Goal: Task Accomplishment & Management: Manage account settings

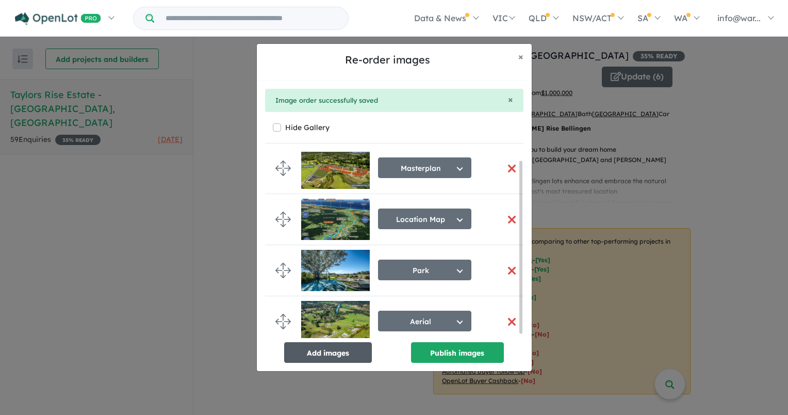
click at [354, 353] on button "Add images" at bounding box center [328, 352] width 88 height 21
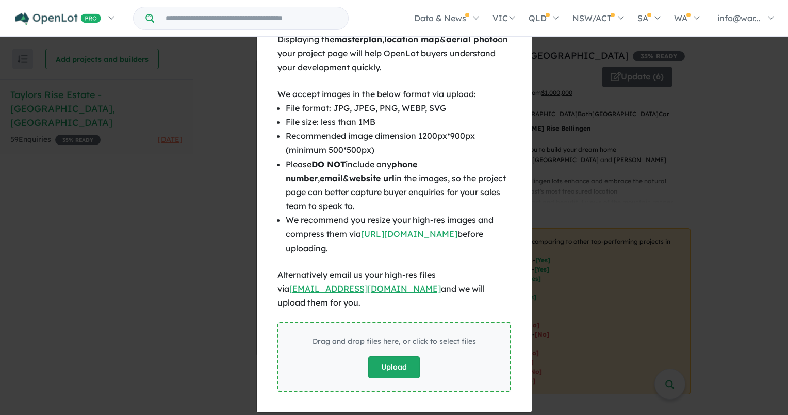
click at [390, 356] on button "Upload" at bounding box center [394, 367] width 52 height 22
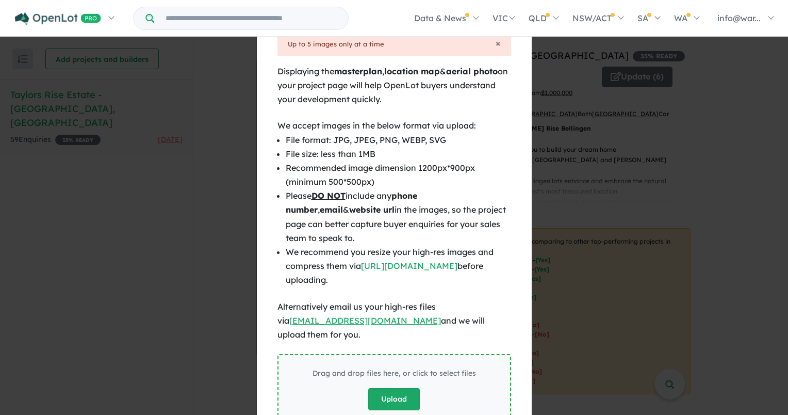
click at [376, 388] on button "Upload" at bounding box center [394, 399] width 52 height 22
click at [395, 388] on button "Upload" at bounding box center [394, 399] width 52 height 22
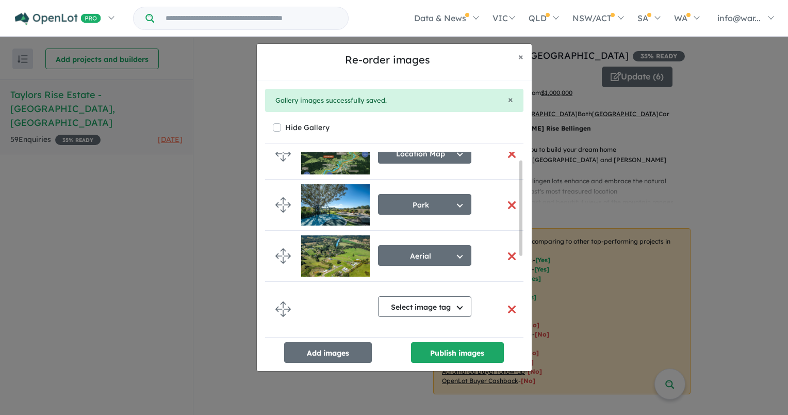
scroll to position [166, 0]
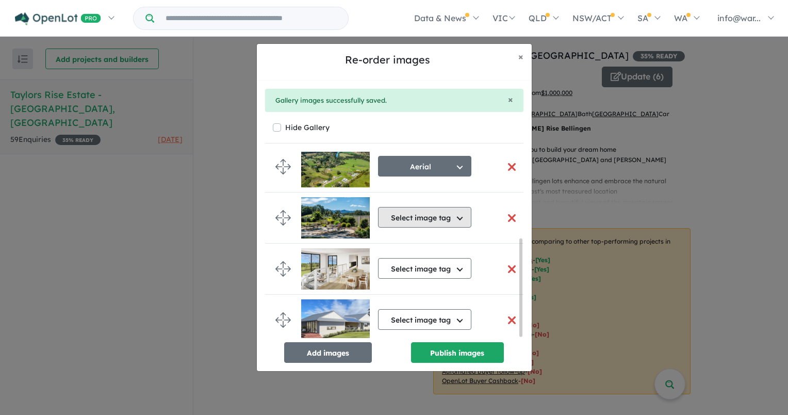
click at [417, 217] on button "Select image tag" at bounding box center [424, 217] width 93 height 21
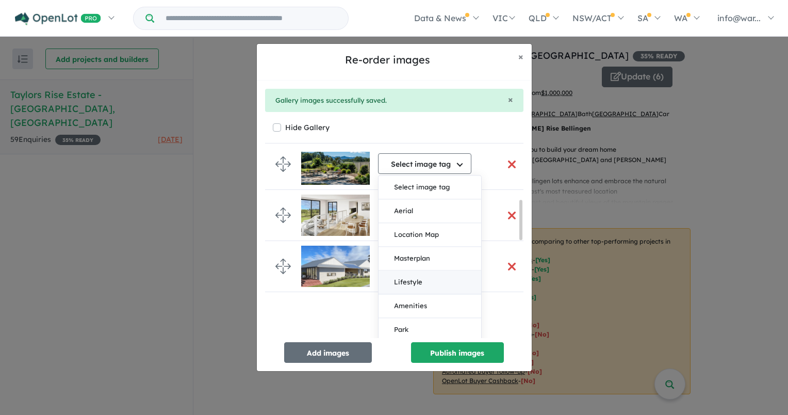
scroll to position [269, 0]
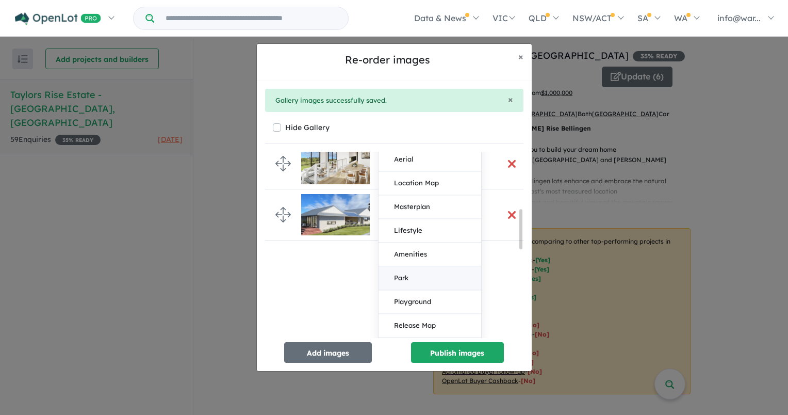
click at [418, 276] on button "Park" at bounding box center [430, 279] width 103 height 24
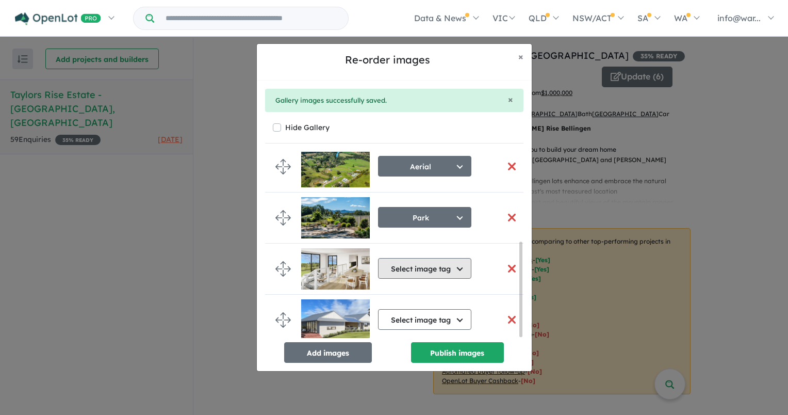
click at [407, 265] on button "Select image tag" at bounding box center [424, 268] width 93 height 21
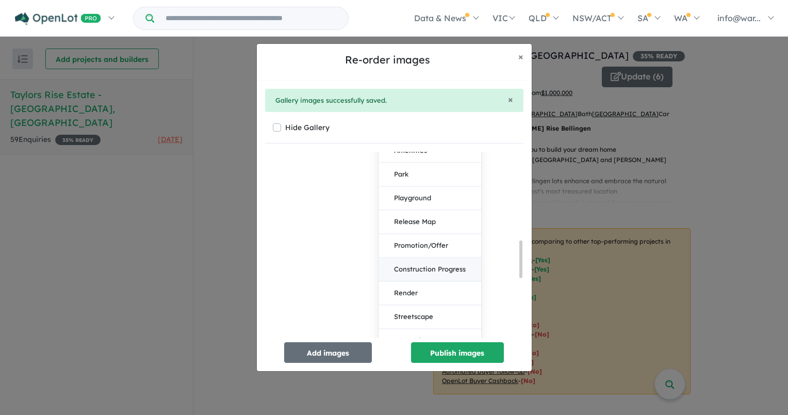
scroll to position [488, 0]
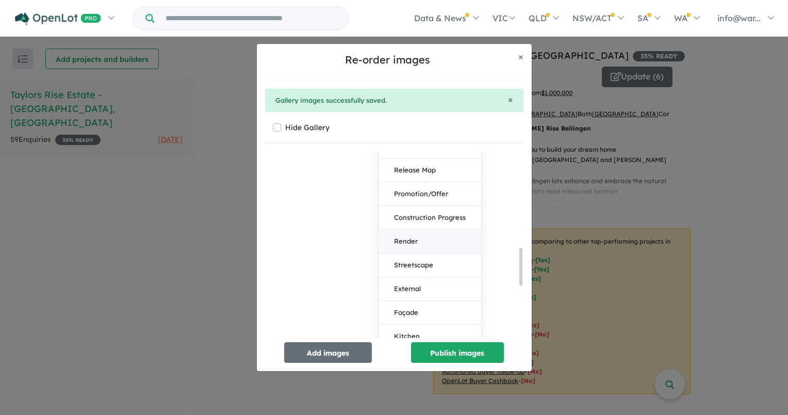
click at [417, 235] on button "Render" at bounding box center [430, 241] width 103 height 24
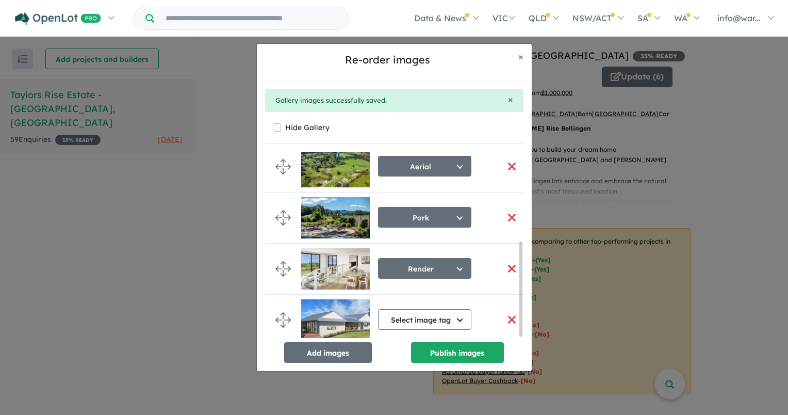
scroll to position [178, 0]
click at [413, 315] on button "Select image tag" at bounding box center [424, 319] width 93 height 21
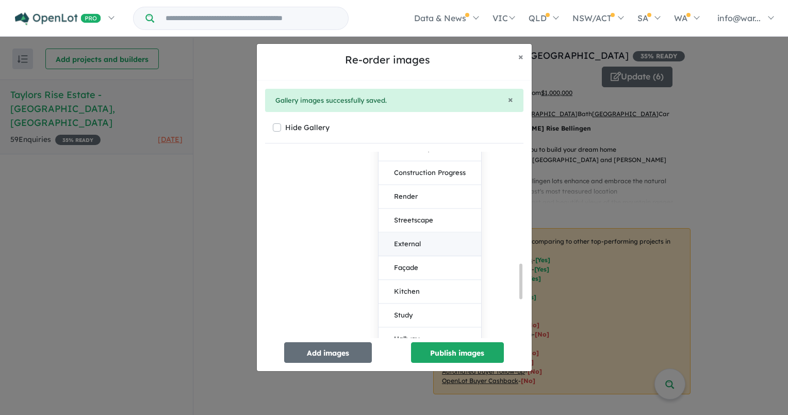
scroll to position [642, 0]
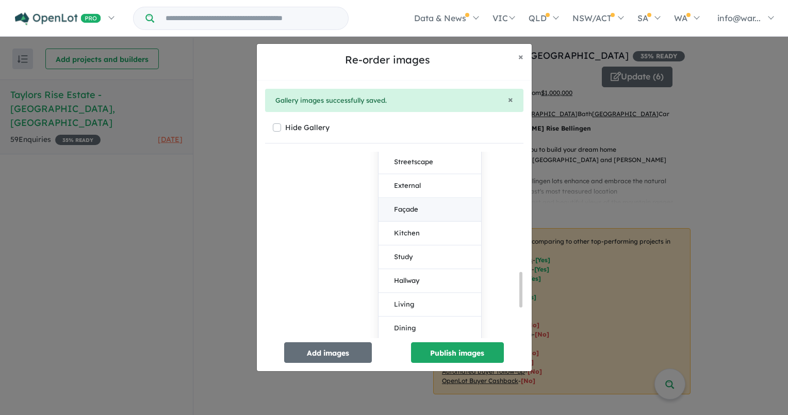
click at [423, 200] on button "Façade" at bounding box center [430, 210] width 103 height 24
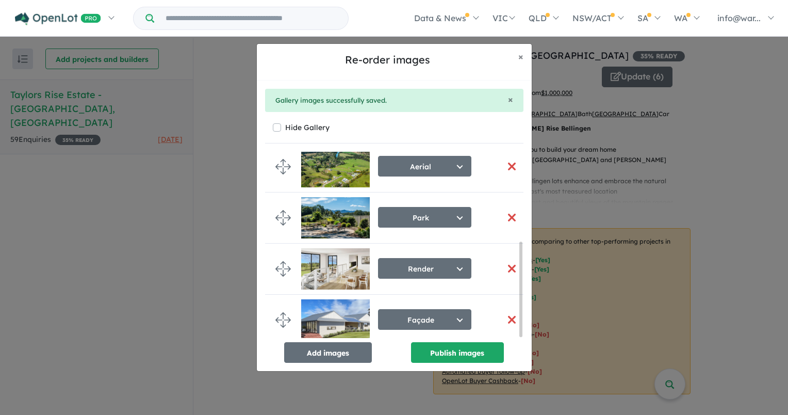
scroll to position [178, 0]
click at [414, 266] on button "Render" at bounding box center [424, 268] width 93 height 21
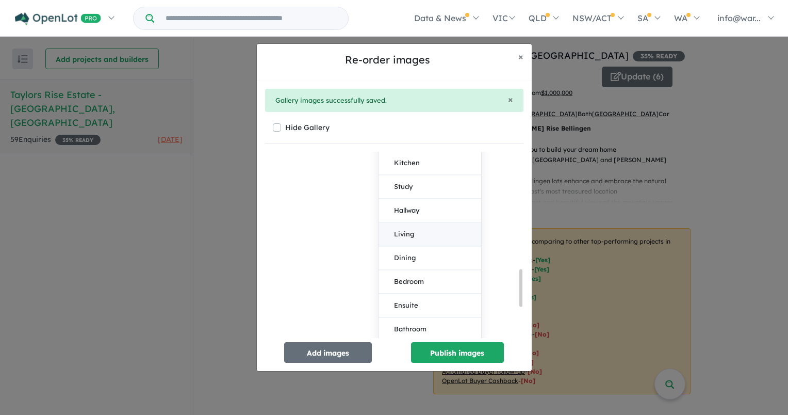
scroll to position [596, 0]
click at [419, 295] on button "Living" at bounding box center [430, 299] width 103 height 24
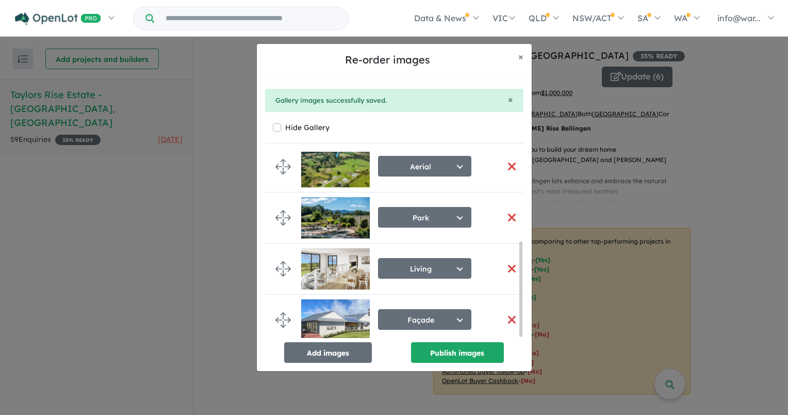
scroll to position [178, 0]
click at [431, 349] on button "Publish images" at bounding box center [457, 352] width 93 height 21
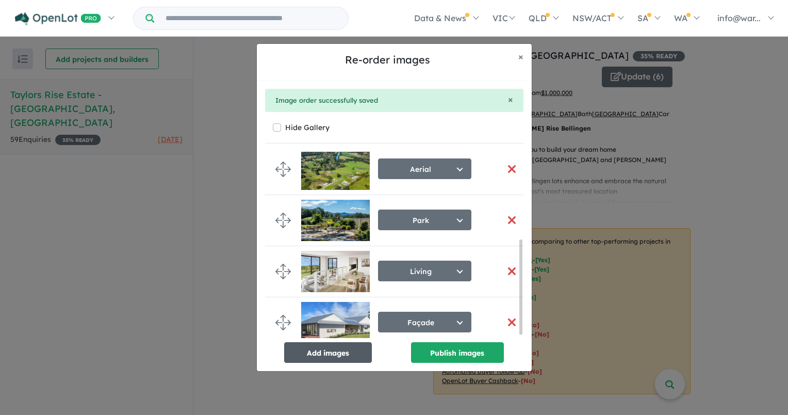
click at [334, 352] on button "Add images" at bounding box center [328, 352] width 88 height 21
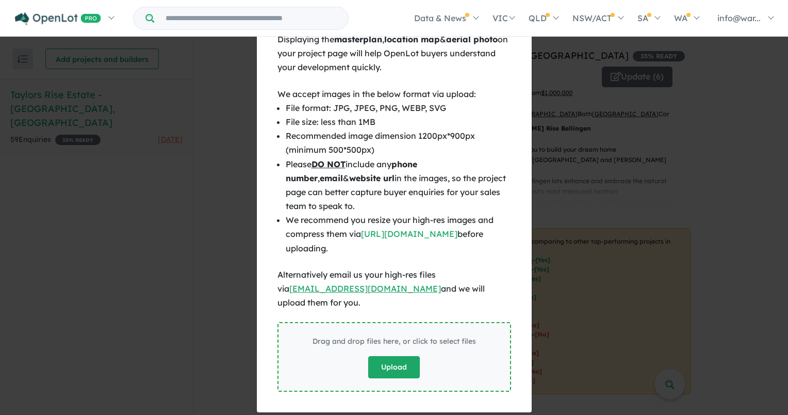
click at [396, 356] on button "Upload" at bounding box center [394, 367] width 52 height 22
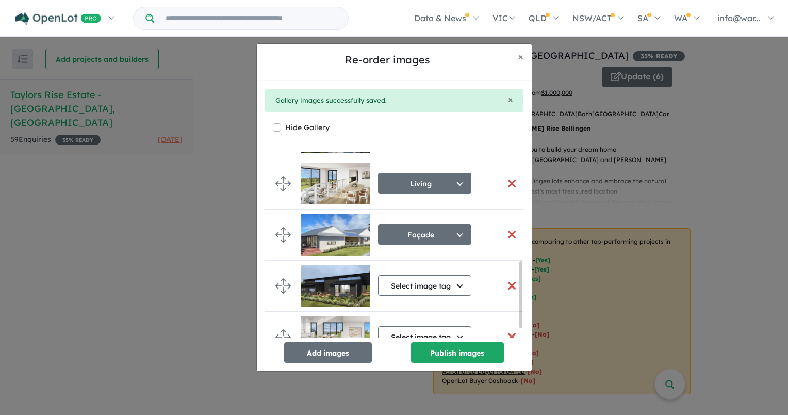
scroll to position [331, 0]
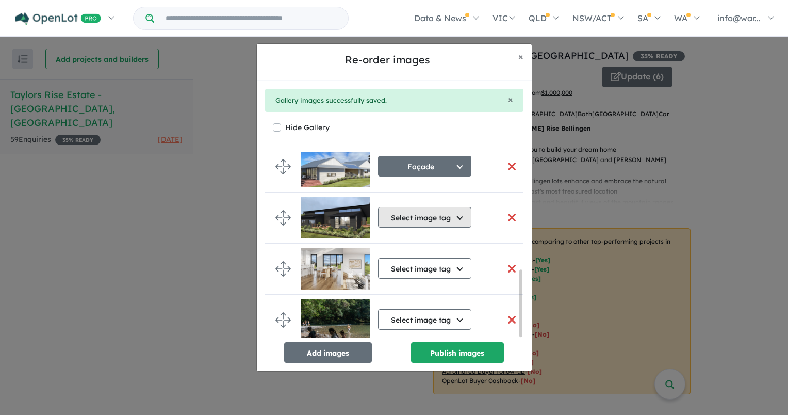
click at [412, 217] on button "Select image tag" at bounding box center [424, 217] width 93 height 21
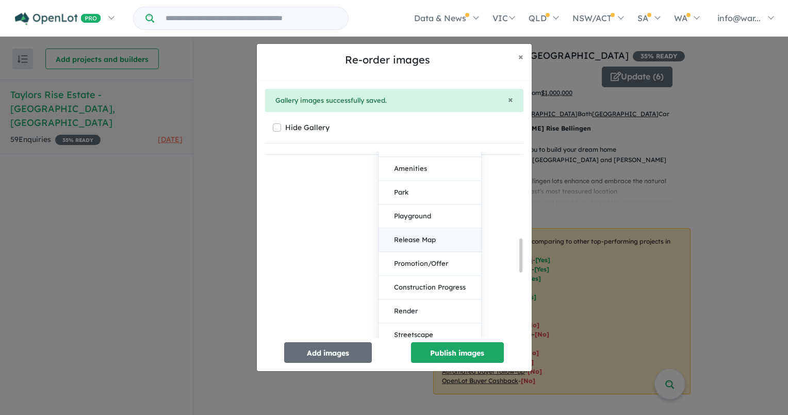
scroll to position [537, 0]
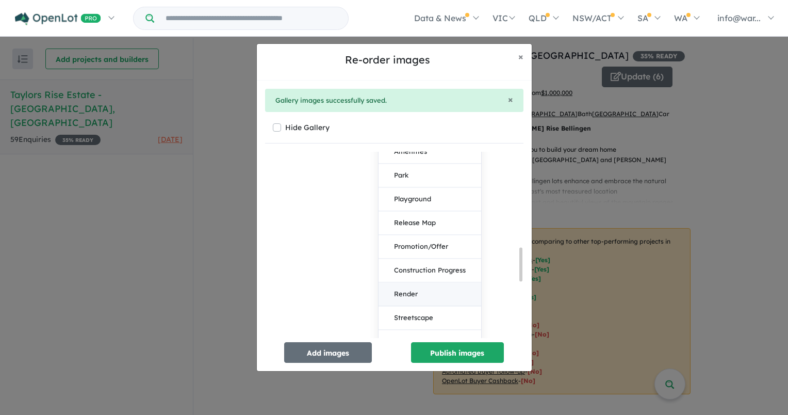
click at [421, 292] on button "Render" at bounding box center [430, 294] width 103 height 24
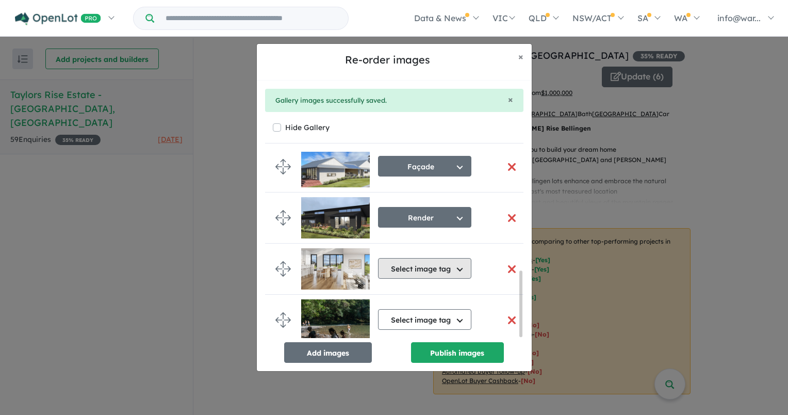
click at [408, 262] on button "Select image tag" at bounding box center [424, 268] width 93 height 21
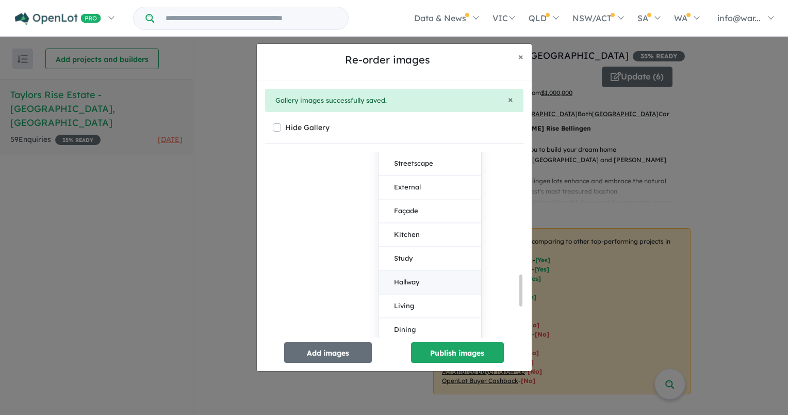
scroll to position [752, 0]
click at [418, 295] on button "Living" at bounding box center [430, 305] width 103 height 24
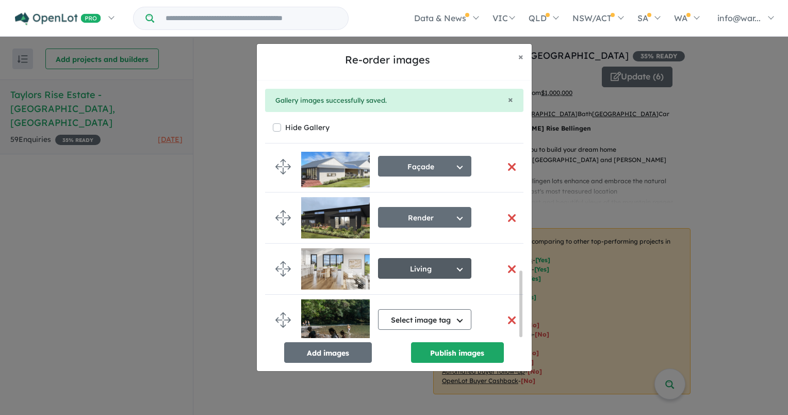
click at [410, 270] on button "Living" at bounding box center [424, 268] width 93 height 21
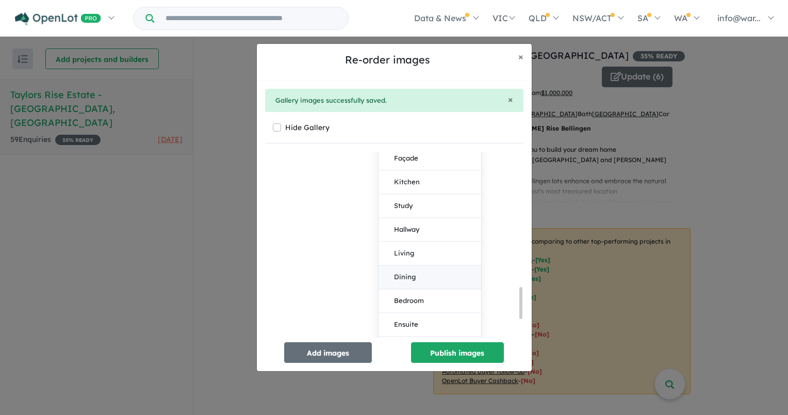
click at [409, 276] on button "Dining" at bounding box center [430, 278] width 103 height 24
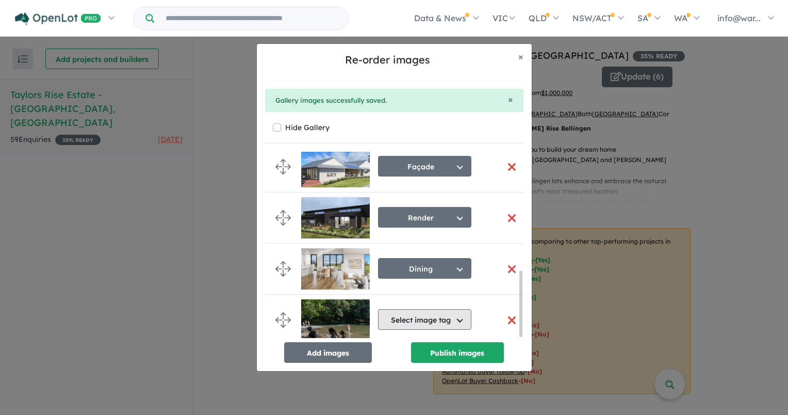
click at [406, 317] on button "Select image tag" at bounding box center [424, 319] width 93 height 21
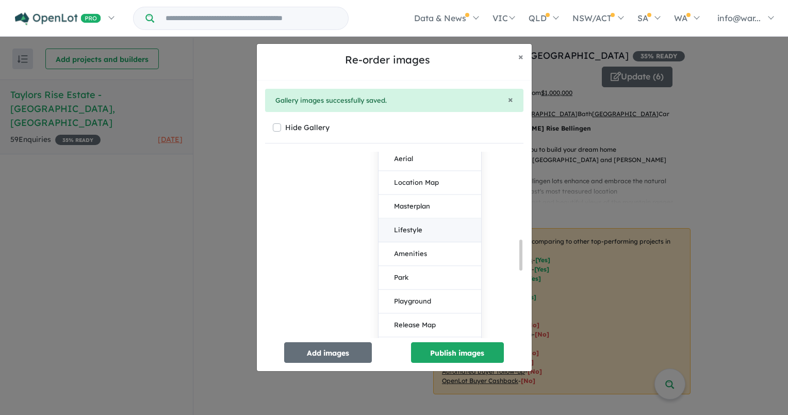
click at [411, 223] on button "Lifestyle" at bounding box center [430, 231] width 103 height 24
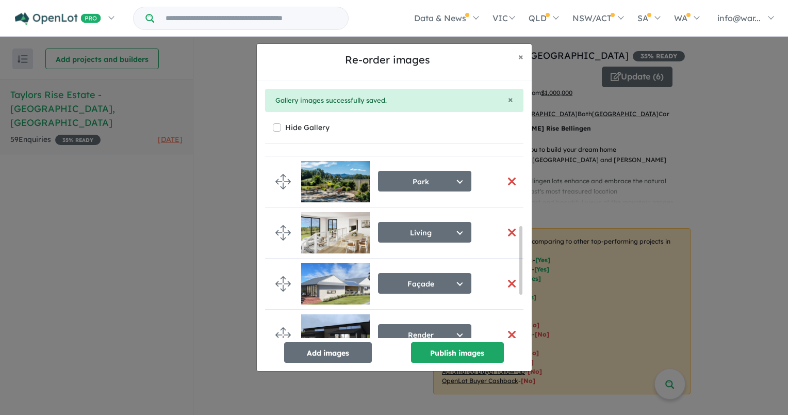
scroll to position [323, 0]
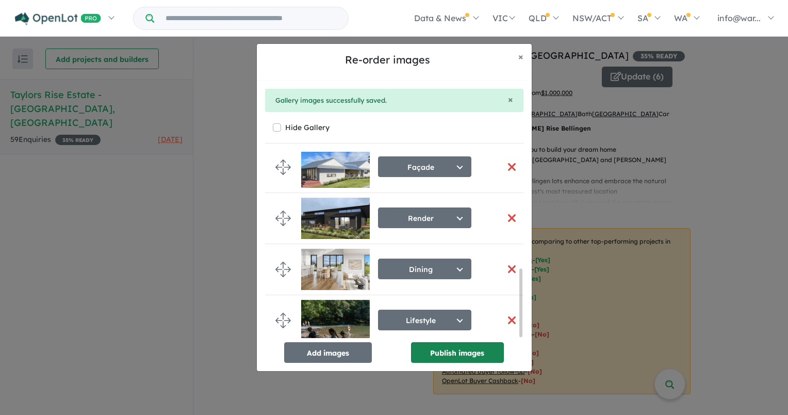
click at [432, 351] on button "Publish images" at bounding box center [457, 352] width 93 height 21
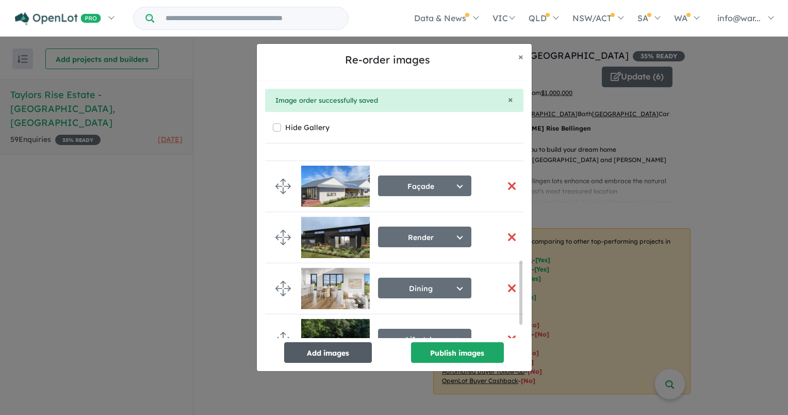
click at [347, 352] on button "Add images" at bounding box center [328, 352] width 88 height 21
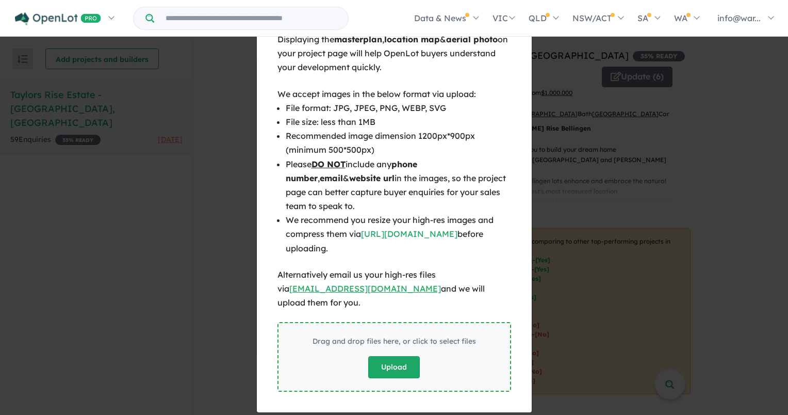
click at [392, 356] on button "Upload" at bounding box center [394, 367] width 52 height 22
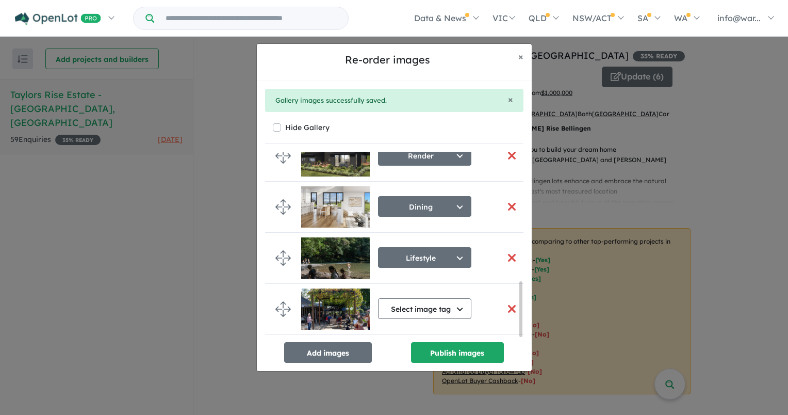
scroll to position [446, 0]
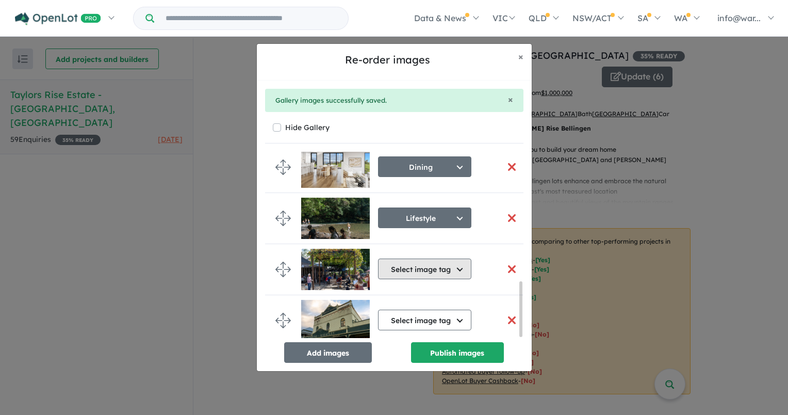
click at [425, 271] on button "Select image tag" at bounding box center [424, 268] width 93 height 21
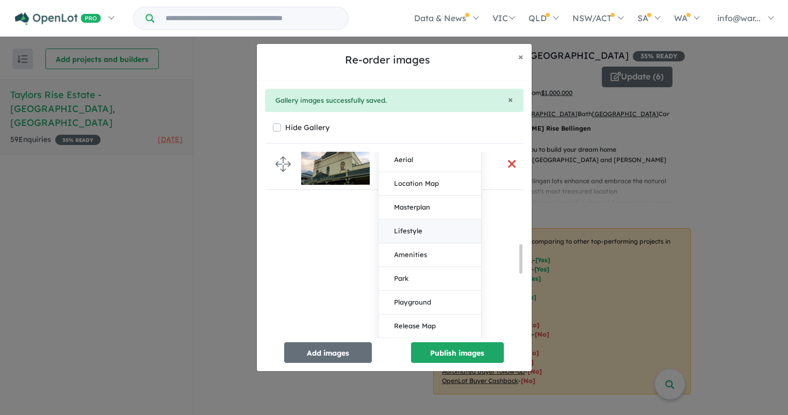
click at [416, 229] on button "Lifestyle" at bounding box center [430, 231] width 103 height 24
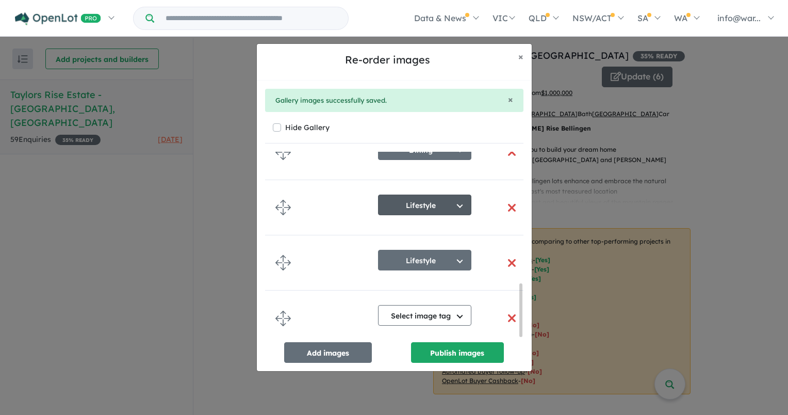
scroll to position [454, 0]
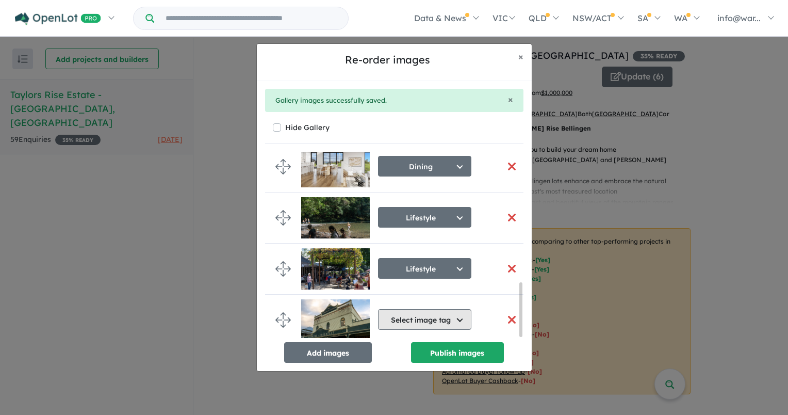
click at [402, 316] on button "Select image tag" at bounding box center [424, 319] width 93 height 21
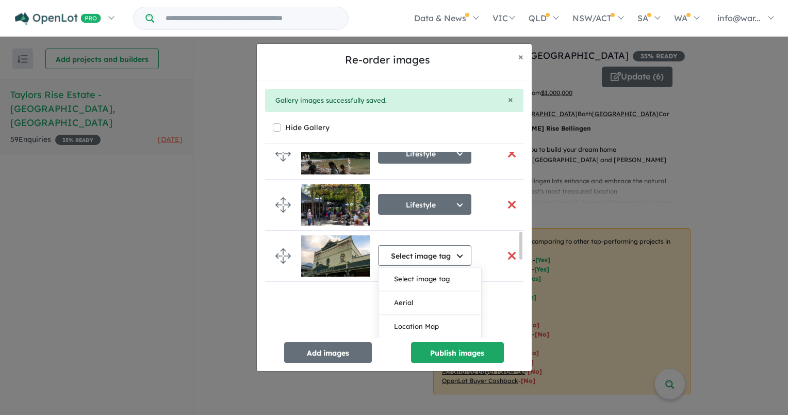
scroll to position [557, 0]
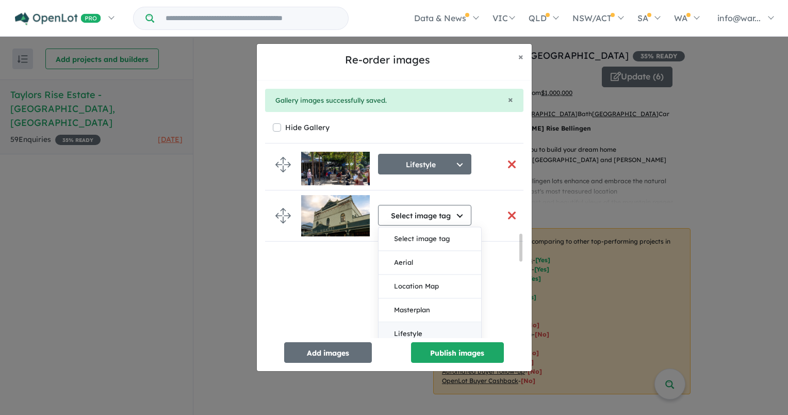
click at [419, 326] on button "Lifestyle" at bounding box center [430, 334] width 103 height 24
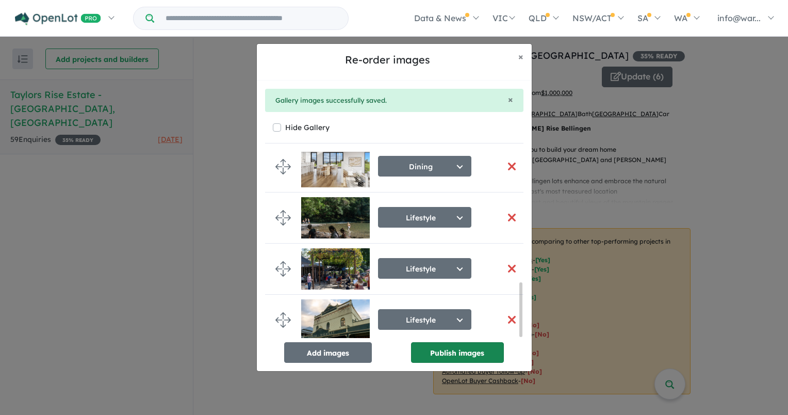
click at [448, 354] on button "Publish images" at bounding box center [457, 352] width 93 height 21
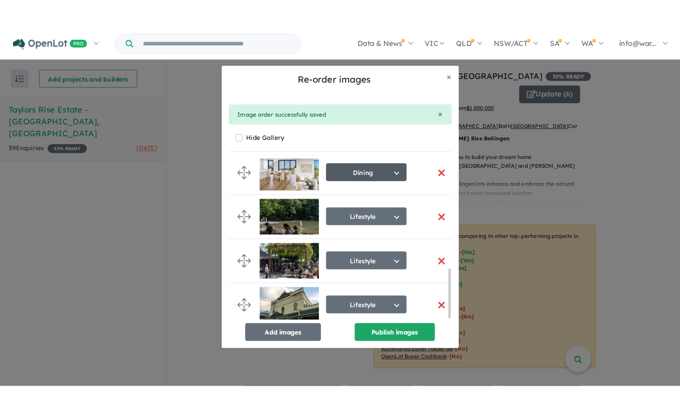
scroll to position [421, 0]
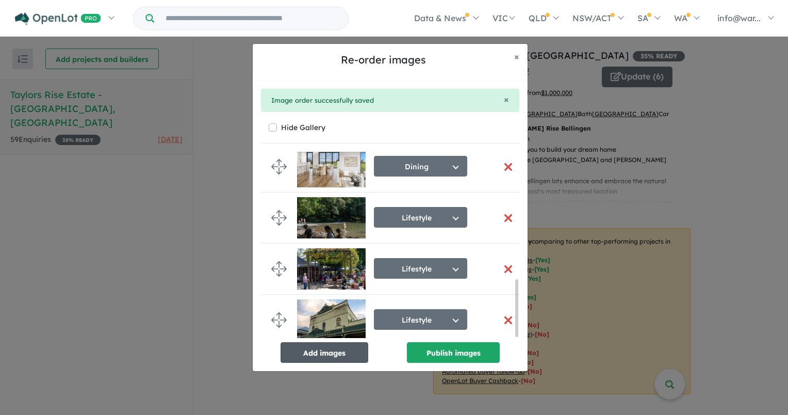
click at [347, 357] on button "Add images" at bounding box center [325, 352] width 88 height 21
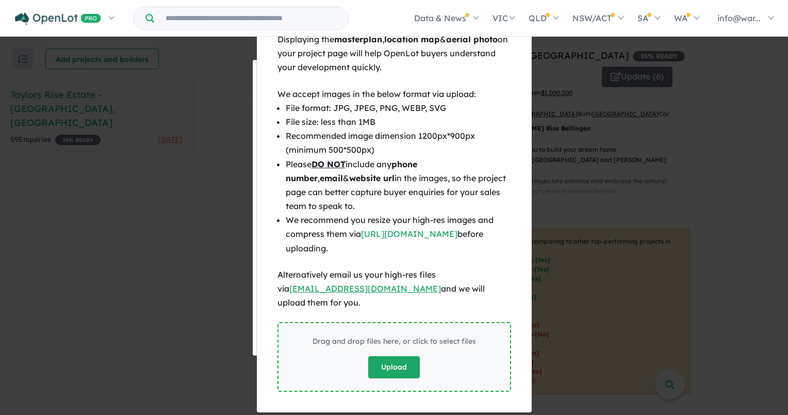
click at [385, 356] on button "Upload" at bounding box center [394, 367] width 52 height 22
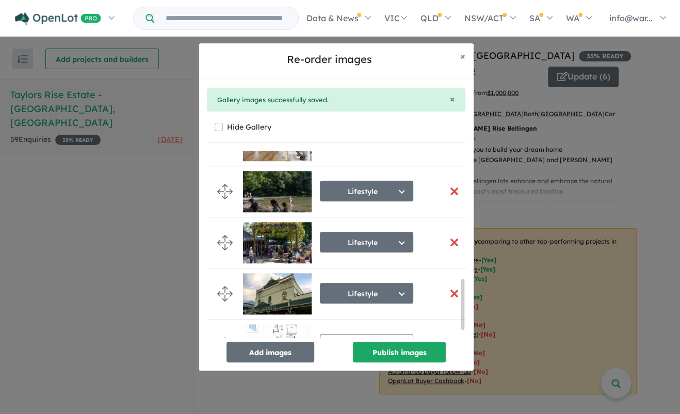
scroll to position [500, 0]
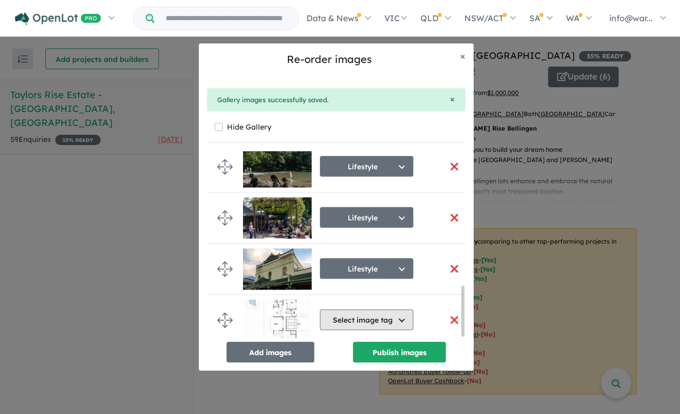
click at [338, 321] on button "Select image tag" at bounding box center [366, 319] width 93 height 21
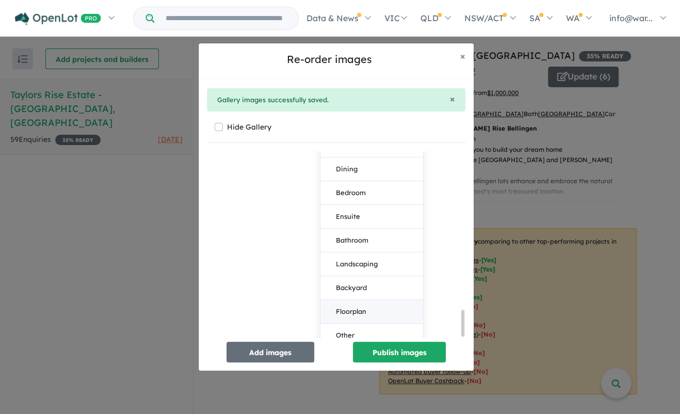
click at [348, 307] on button "Floorplan" at bounding box center [371, 312] width 103 height 24
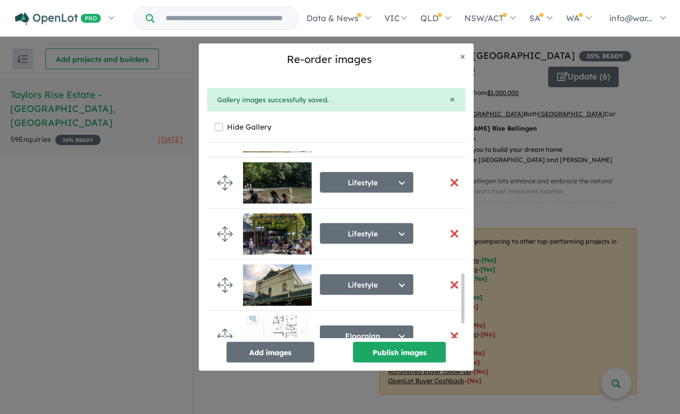
scroll to position [504, 0]
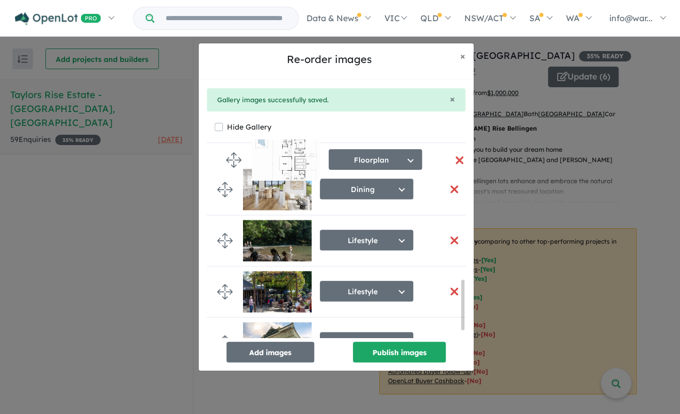
drag, startPoint x: 224, startPoint y: 321, endPoint x: 233, endPoint y: 164, distance: 157.0
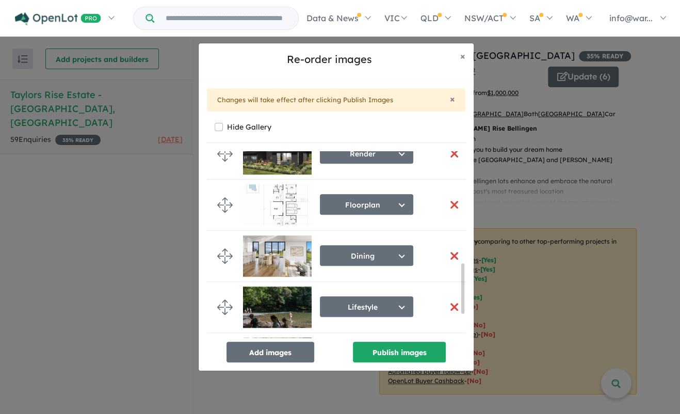
scroll to position [408, 0]
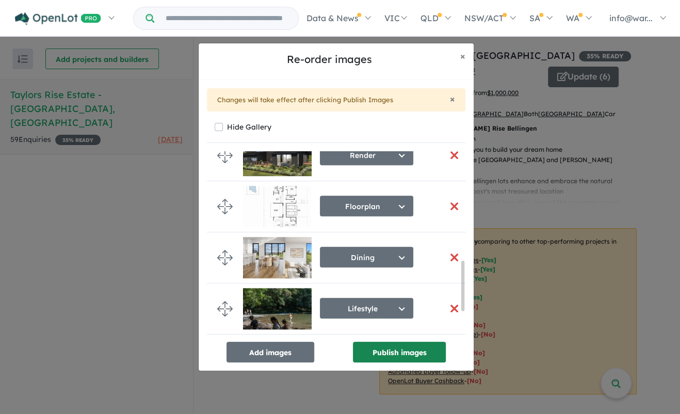
click at [398, 354] on button "Publish images" at bounding box center [399, 351] width 93 height 21
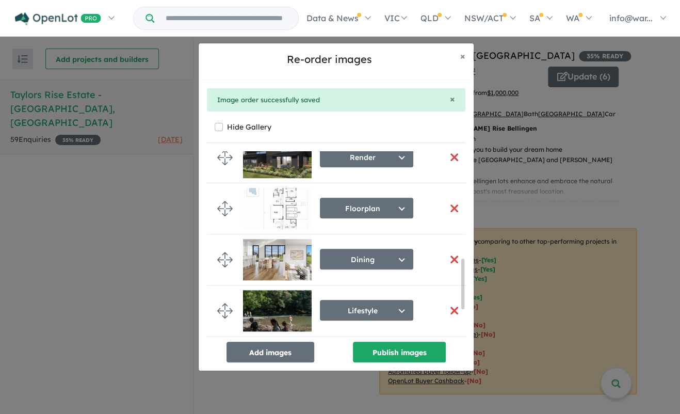
scroll to position [404, 0]
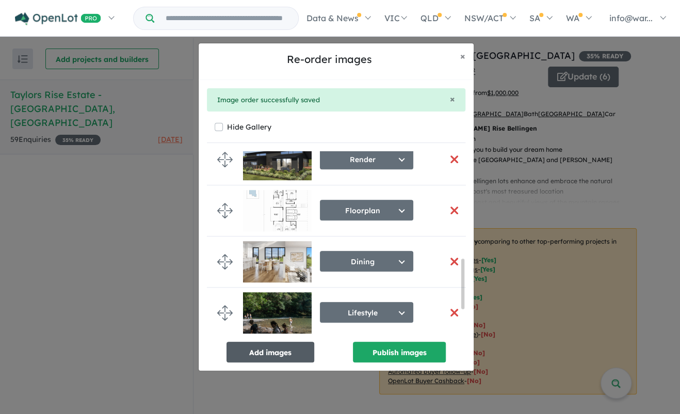
click at [299, 348] on button "Add images" at bounding box center [270, 351] width 88 height 21
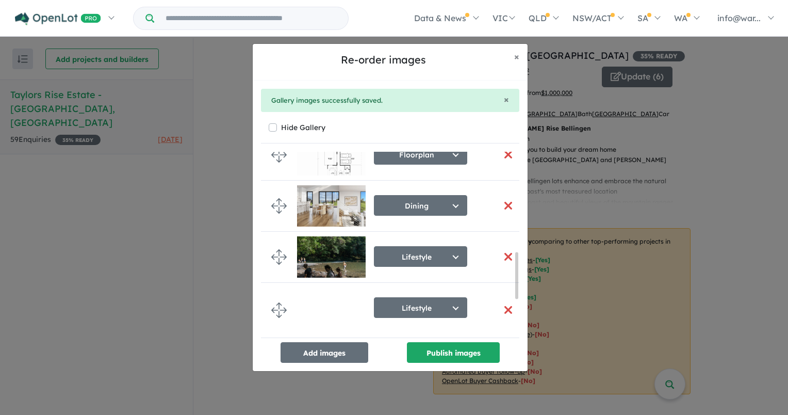
scroll to position [551, 0]
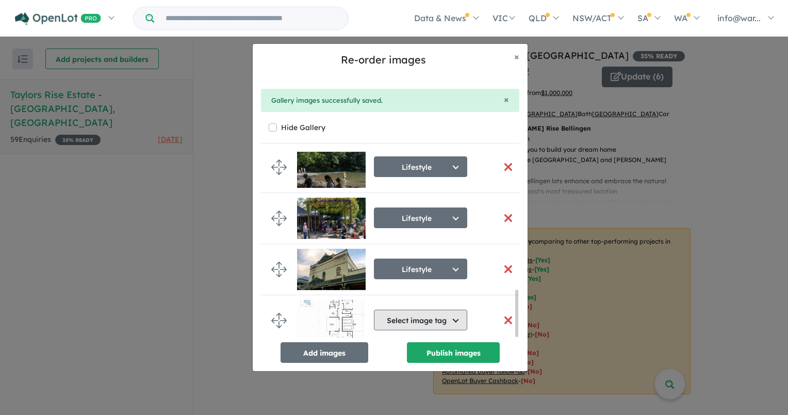
click at [402, 319] on button "Select image tag" at bounding box center [420, 319] width 93 height 21
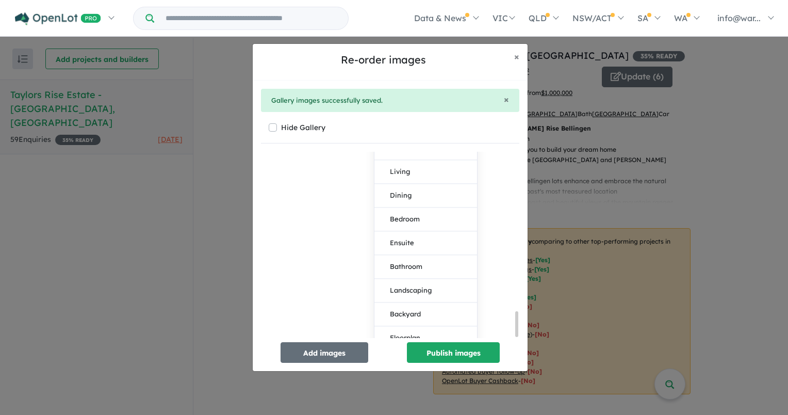
scroll to position [1175, 0]
click at [412, 309] on button "Floorplan" at bounding box center [425, 312] width 103 height 24
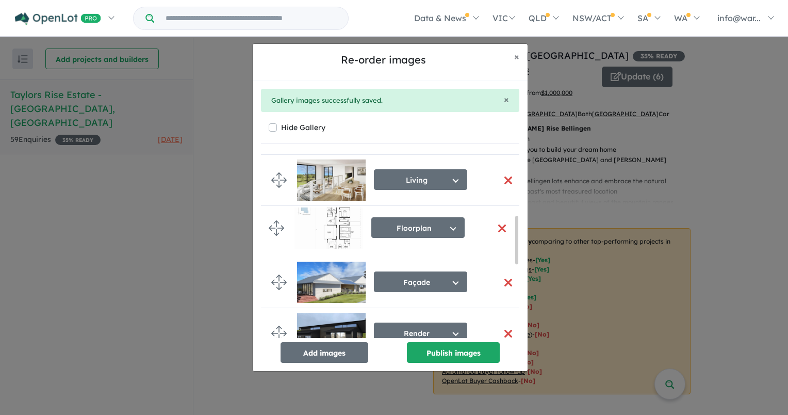
scroll to position [218, 0]
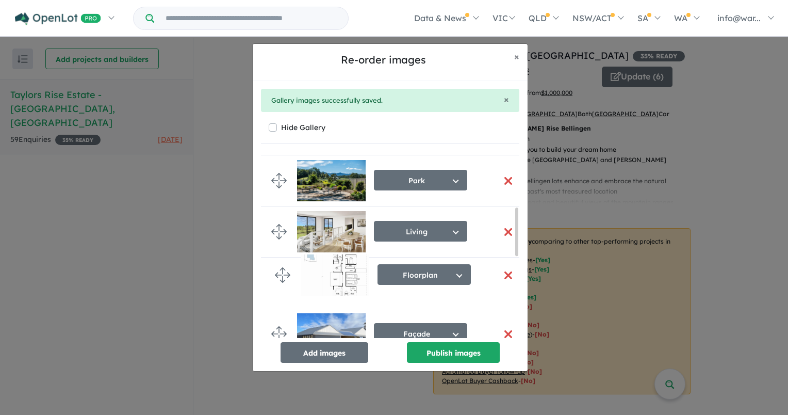
drag, startPoint x: 277, startPoint y: 318, endPoint x: 281, endPoint y: 276, distance: 41.9
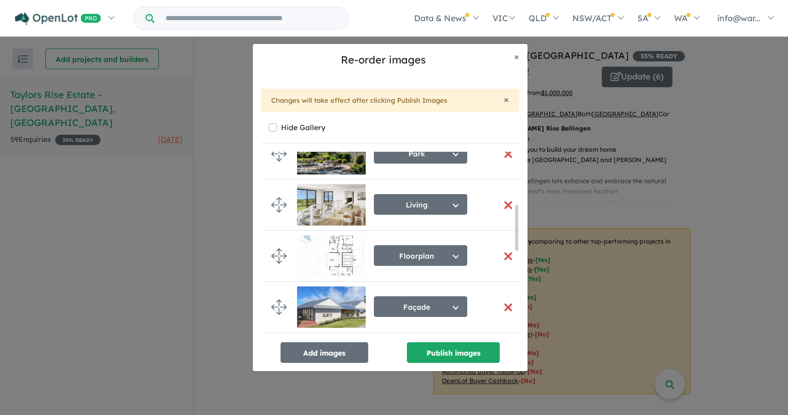
scroll to position [269, 0]
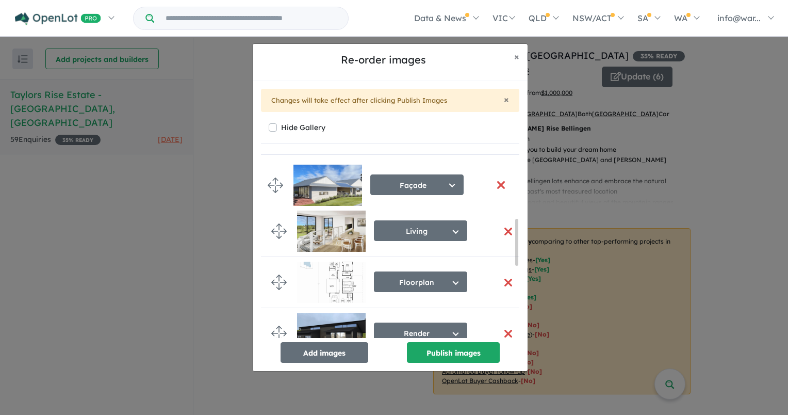
drag, startPoint x: 280, startPoint y: 279, endPoint x: 276, endPoint y: 183, distance: 96.0
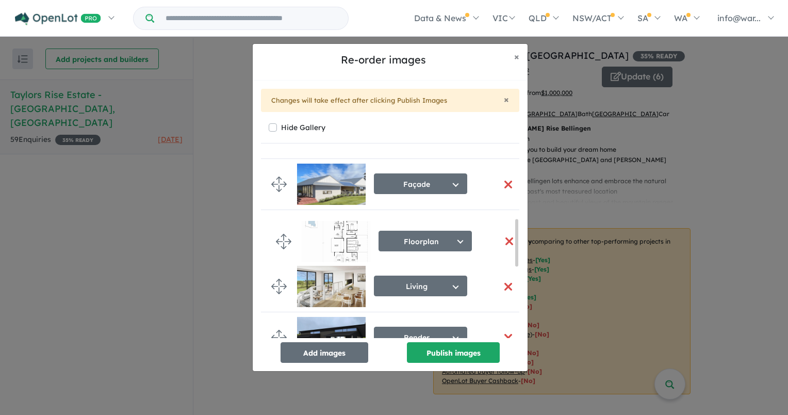
drag, startPoint x: 276, startPoint y: 285, endPoint x: 276, endPoint y: 236, distance: 48.5
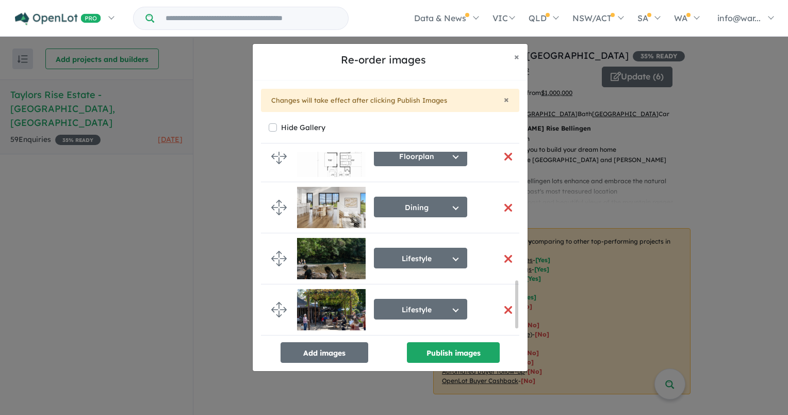
scroll to position [527, 0]
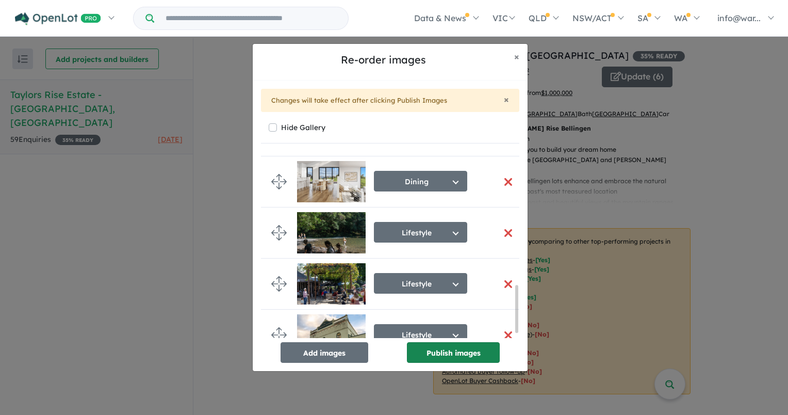
click at [433, 352] on button "Publish images" at bounding box center [453, 352] width 93 height 21
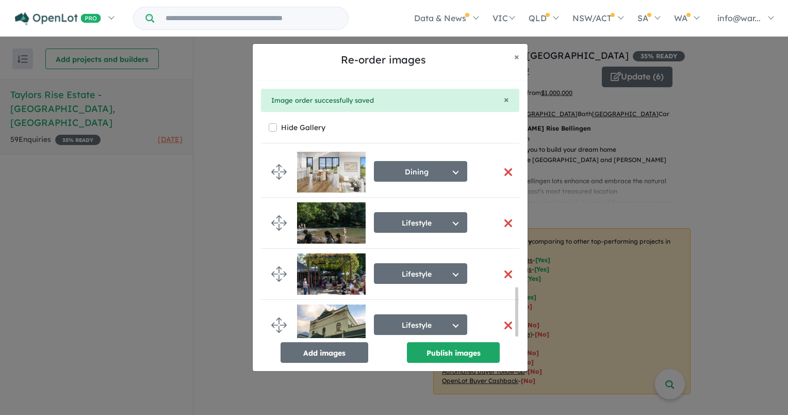
scroll to position [522, 0]
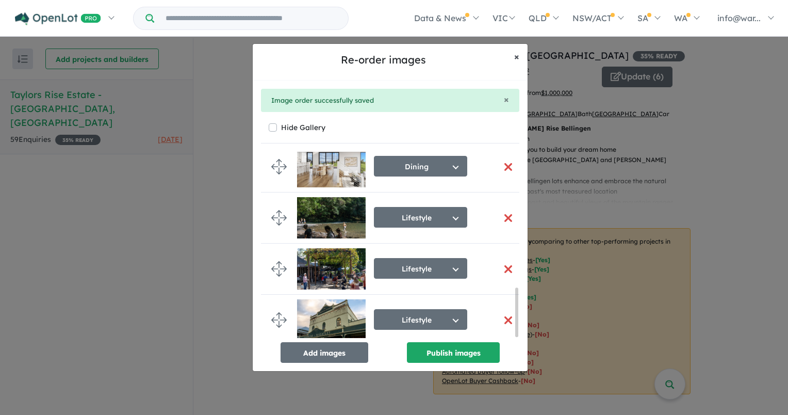
click at [517, 57] on span "×" at bounding box center [516, 57] width 5 height 12
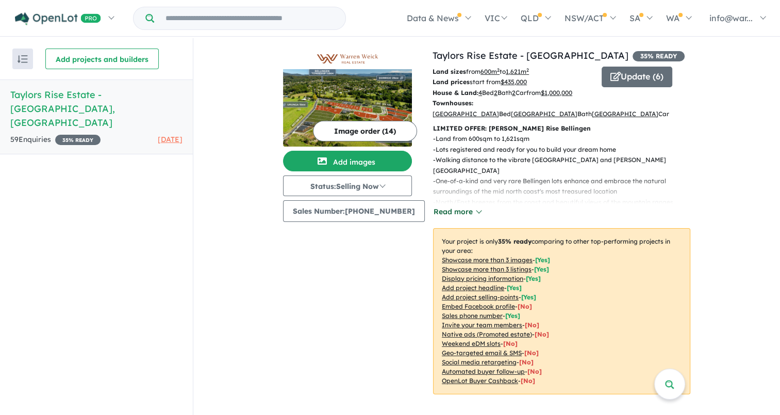
click at [450, 213] on button "Read more" at bounding box center [457, 212] width 48 height 12
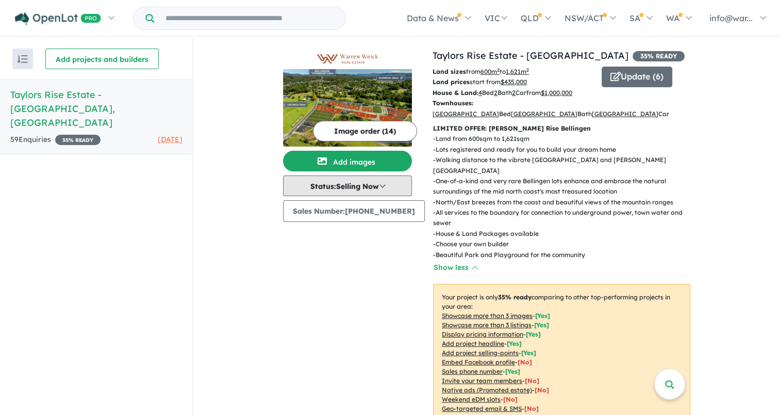
click at [380, 192] on button "Status: Selling Now" at bounding box center [347, 185] width 129 height 21
click at [380, 190] on button "Status: Selling Now" at bounding box center [347, 185] width 129 height 21
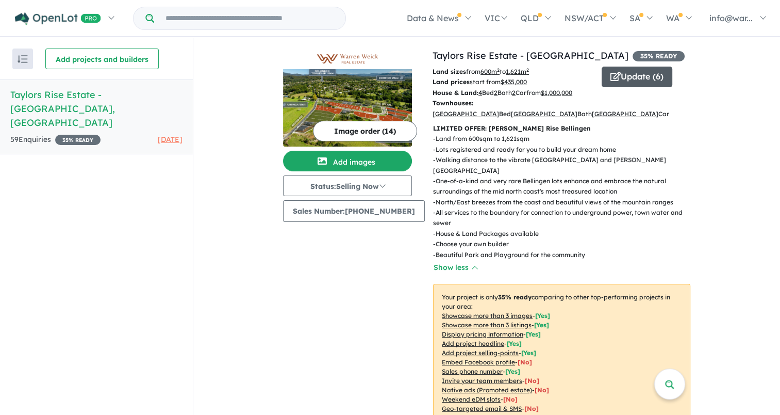
click at [611, 79] on icon "button" at bounding box center [616, 76] width 10 height 9
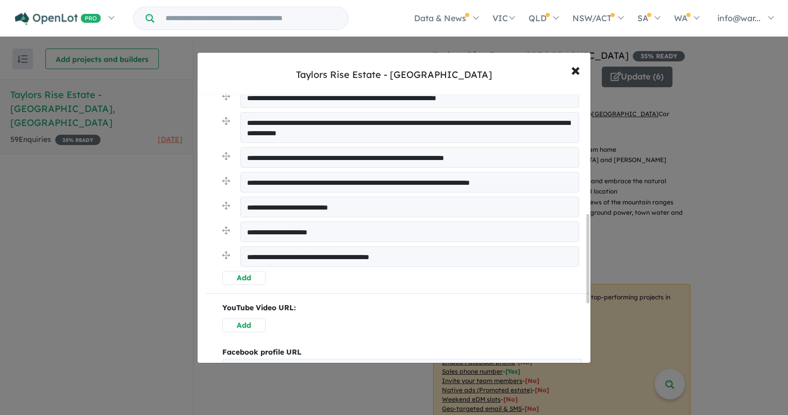
scroll to position [413, 0]
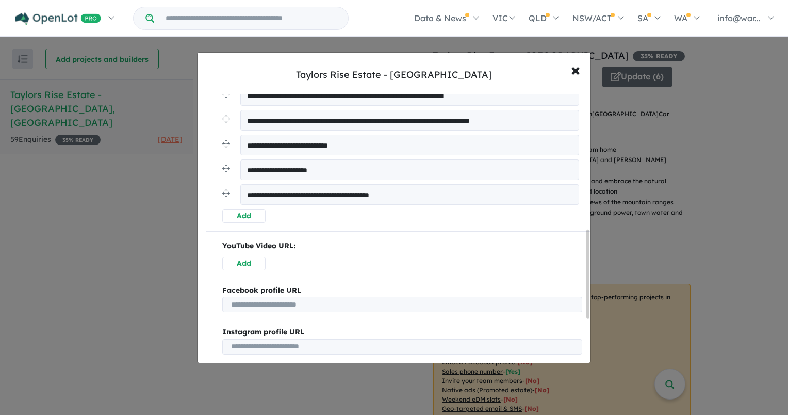
click at [256, 217] on button "Add" at bounding box center [243, 216] width 43 height 14
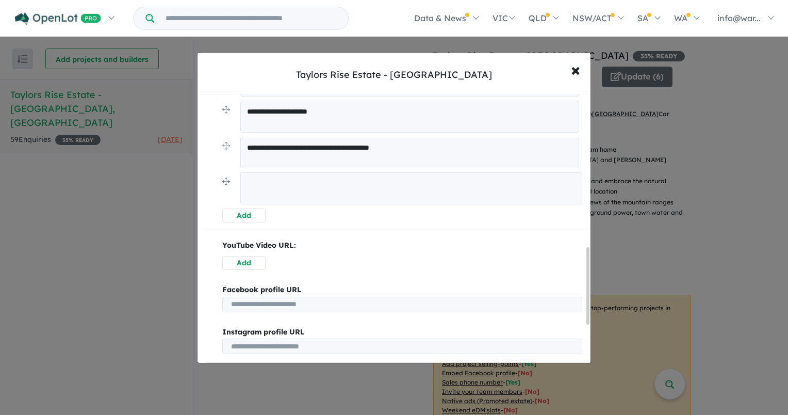
click at [259, 188] on textarea at bounding box center [411, 188] width 342 height 32
paste textarea "**********"
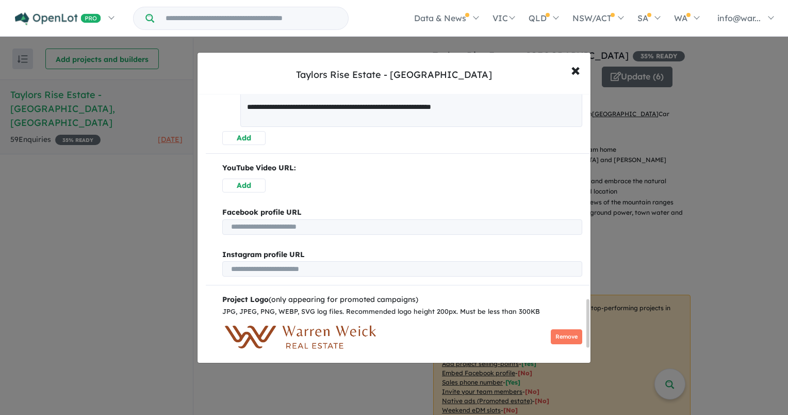
scroll to position [1184, 0]
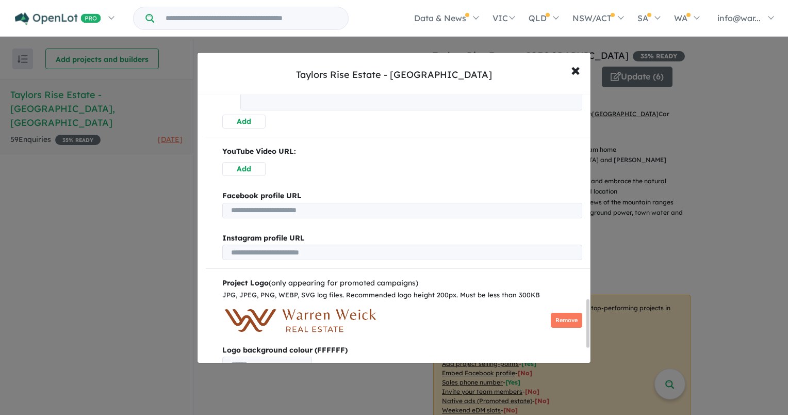
type textarea "**********"
click at [253, 167] on button "Add" at bounding box center [243, 169] width 43 height 14
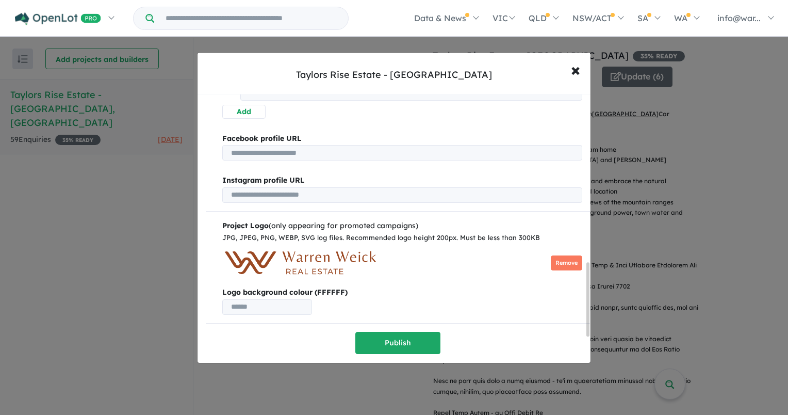
scroll to position [0, 0]
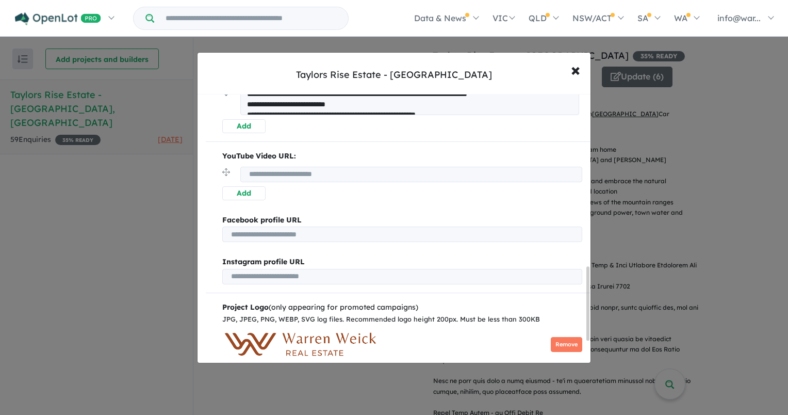
click at [261, 172] on input "url" at bounding box center [411, 174] width 342 height 15
paste input "**********"
type input "**********"
click at [256, 192] on button "Add" at bounding box center [243, 193] width 43 height 14
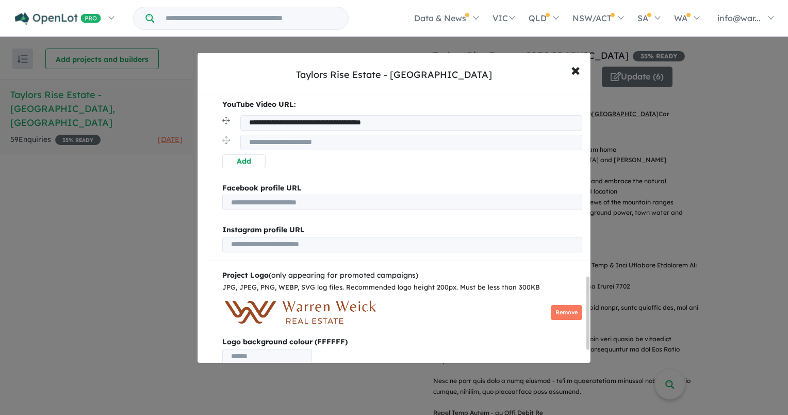
scroll to position [726, 0]
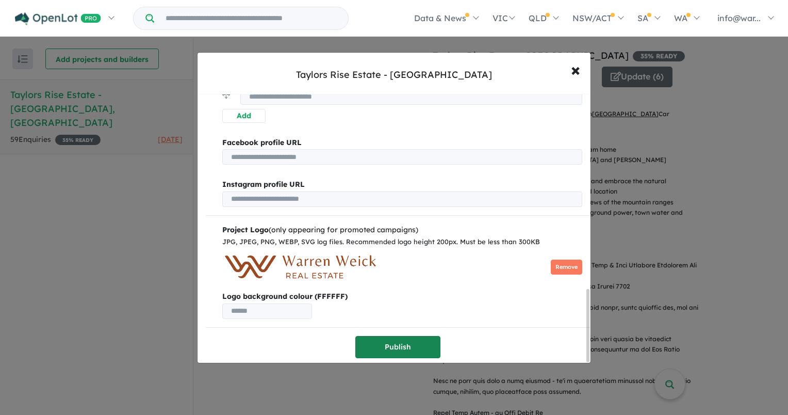
click at [415, 340] on button "Publish" at bounding box center [397, 347] width 85 height 22
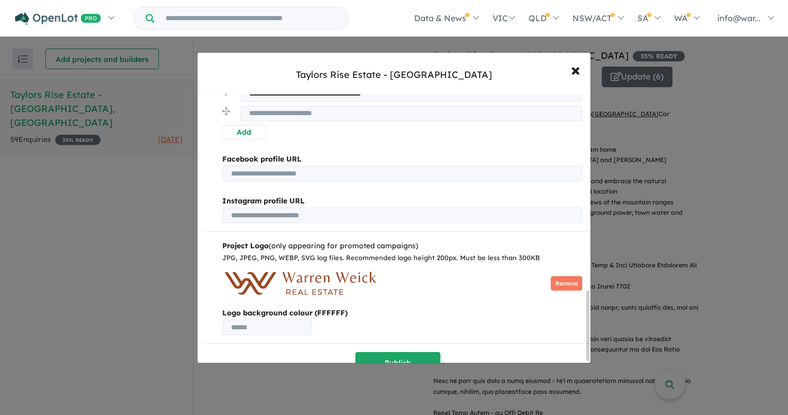
scroll to position [758, 0]
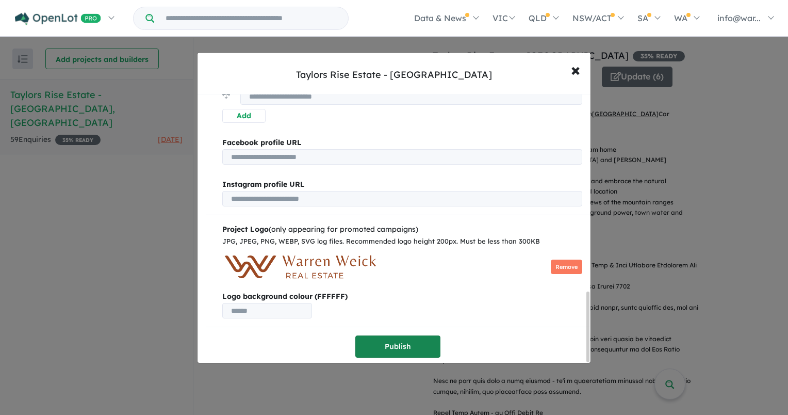
click at [411, 339] on button "Publish" at bounding box center [397, 346] width 85 height 22
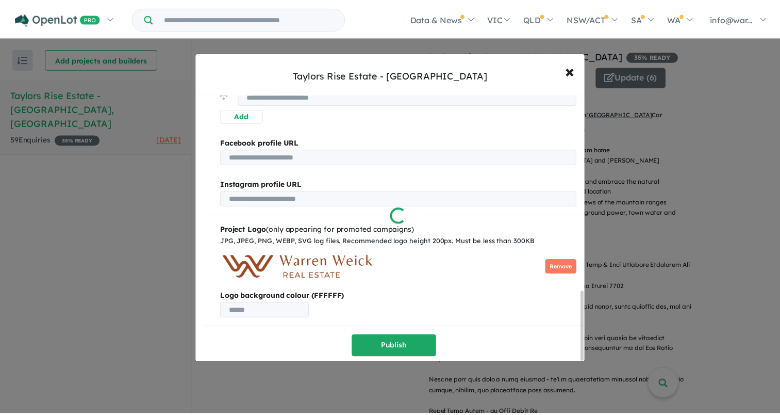
scroll to position [0, 0]
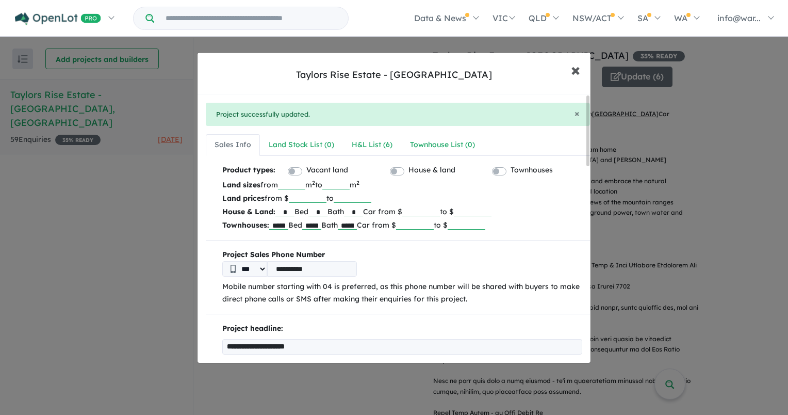
click at [574, 69] on span "×" at bounding box center [575, 69] width 9 height 22
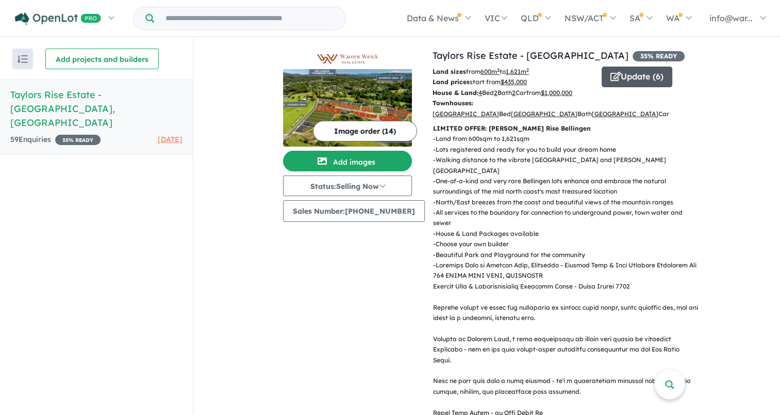
click at [613, 76] on icon "button" at bounding box center [616, 76] width 10 height 9
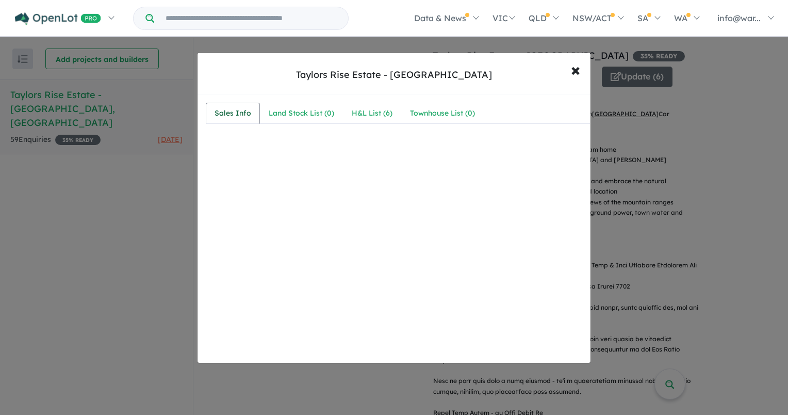
click at [242, 113] on div "Sales Info" at bounding box center [233, 113] width 37 height 12
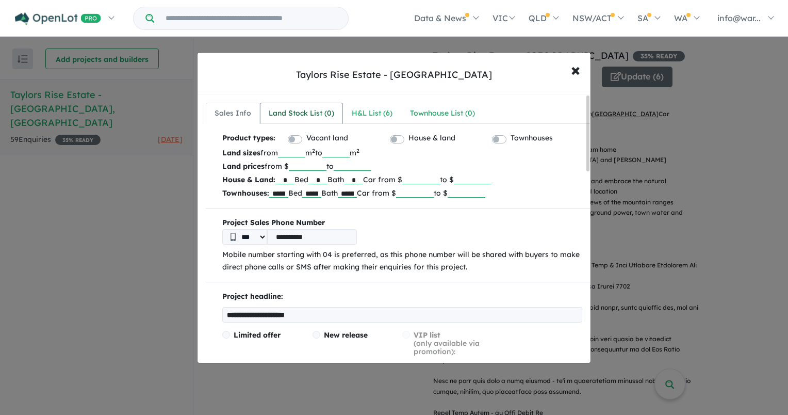
click at [284, 107] on div "Land Stock List ( 0 )" at bounding box center [301, 113] width 65 height 12
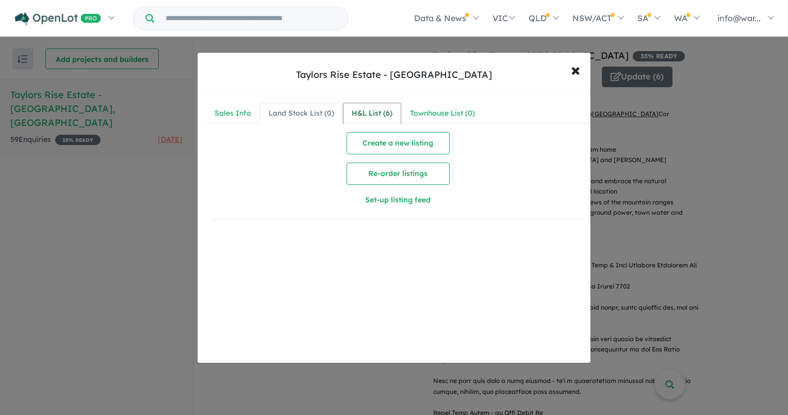
click at [356, 107] on div "H&L List ( 6 )" at bounding box center [372, 113] width 41 height 12
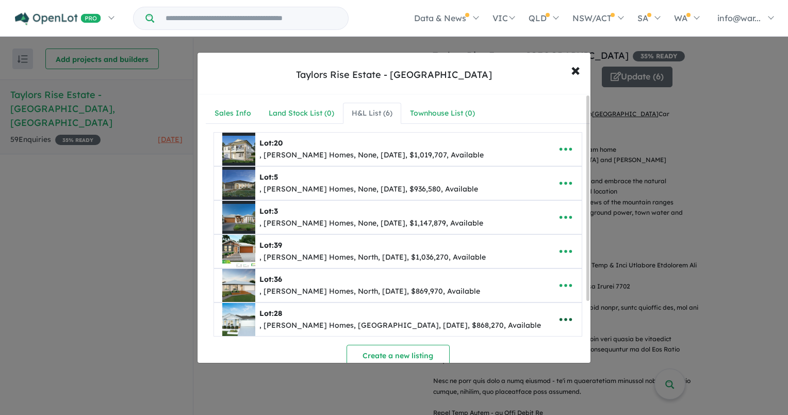
click at [559, 311] on icon "button" at bounding box center [565, 318] width 15 height 15
click at [543, 271] on link "Remove" at bounding box center [543, 271] width 76 height 24
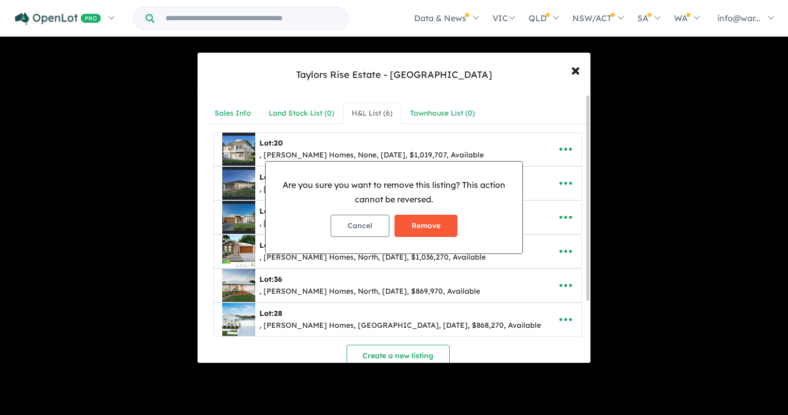
click at [443, 226] on button "Remove" at bounding box center [426, 226] width 63 height 22
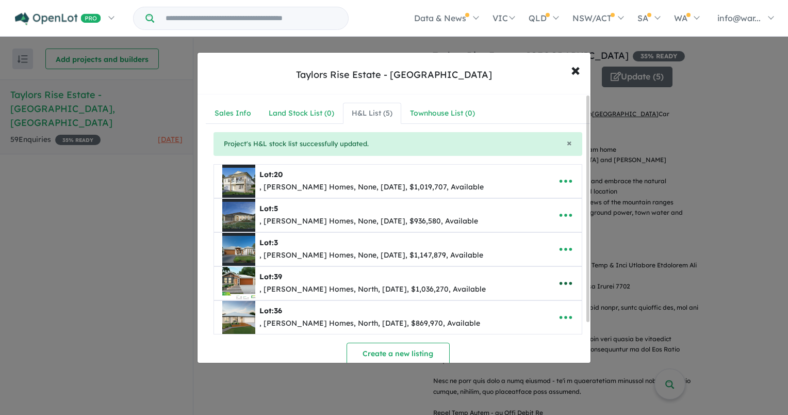
click at [561, 281] on icon "button" at bounding box center [565, 282] width 15 height 15
click at [532, 239] on link "Remove" at bounding box center [543, 235] width 76 height 24
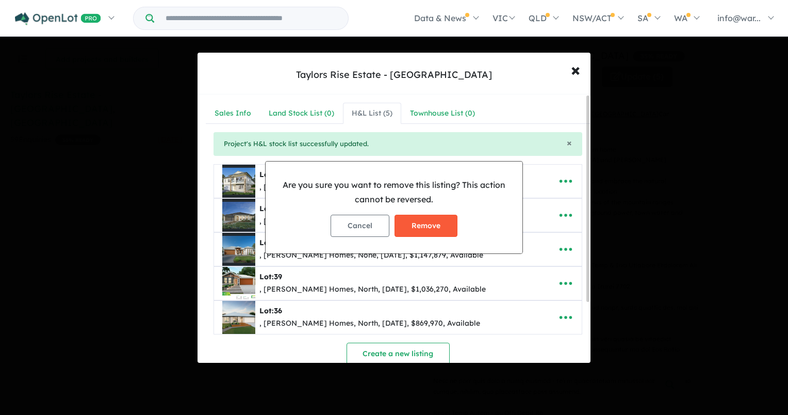
click at [418, 221] on button "Remove" at bounding box center [426, 226] width 63 height 22
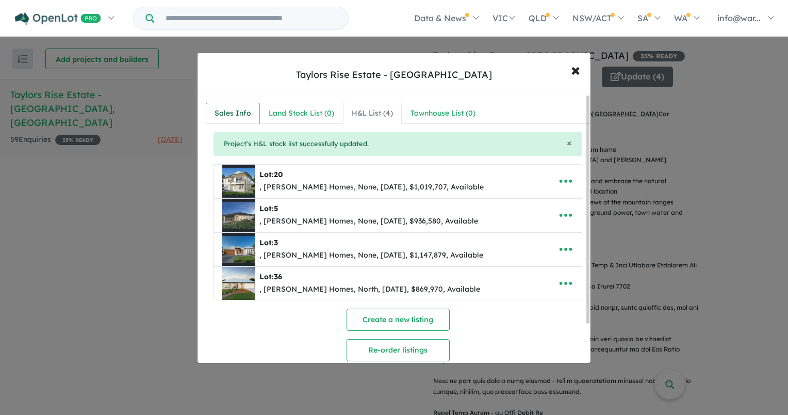
click at [225, 109] on div "Sales Info" at bounding box center [233, 113] width 37 height 12
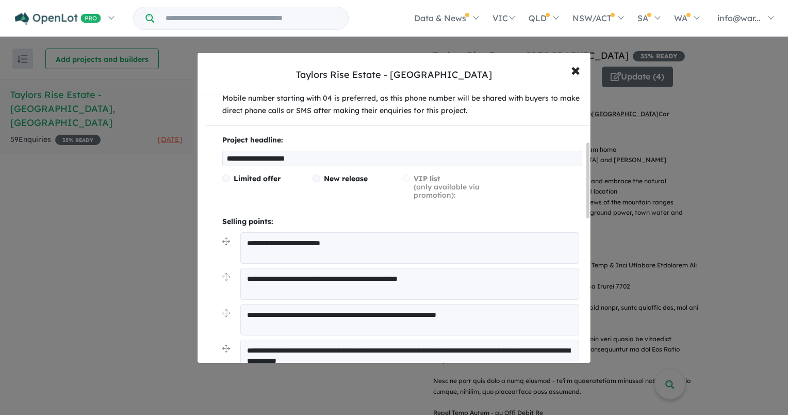
scroll to position [155, 0]
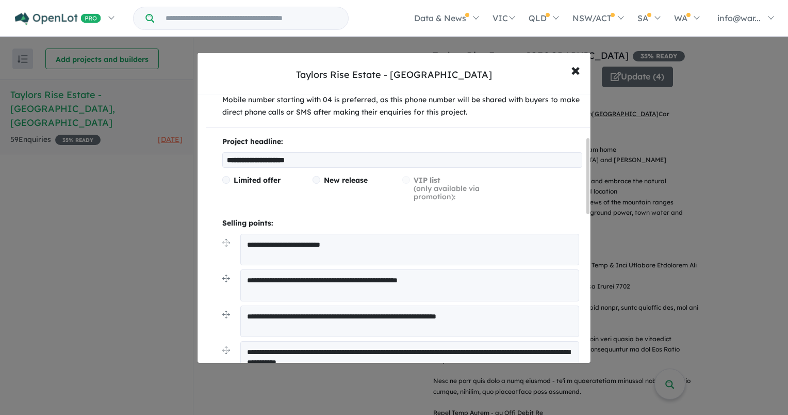
click at [415, 255] on textarea "**********" at bounding box center [409, 250] width 339 height 32
drag, startPoint x: 378, startPoint y: 244, endPoint x: 207, endPoint y: 227, distance: 172.1
click at [208, 227] on div "**********" at bounding box center [398, 371] width 384 height 470
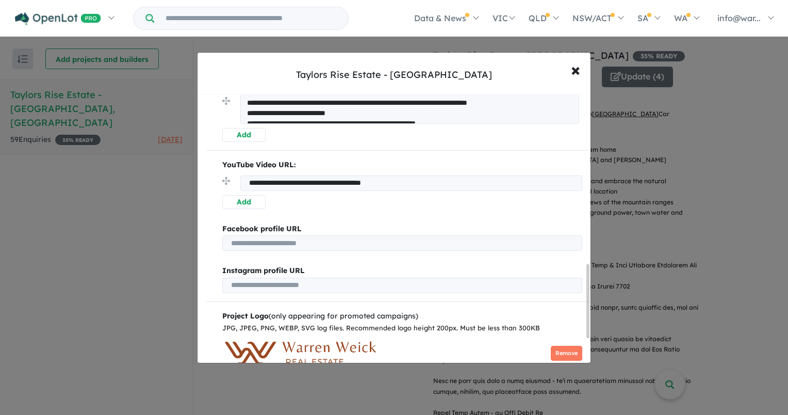
click at [313, 109] on textarea at bounding box center [409, 108] width 339 height 32
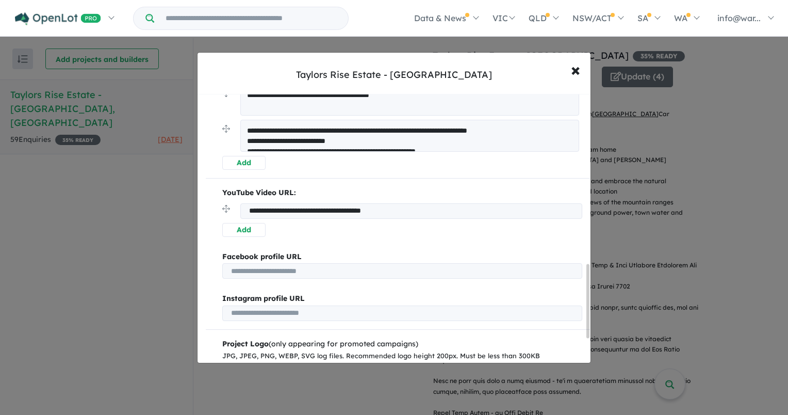
scroll to position [567, 0]
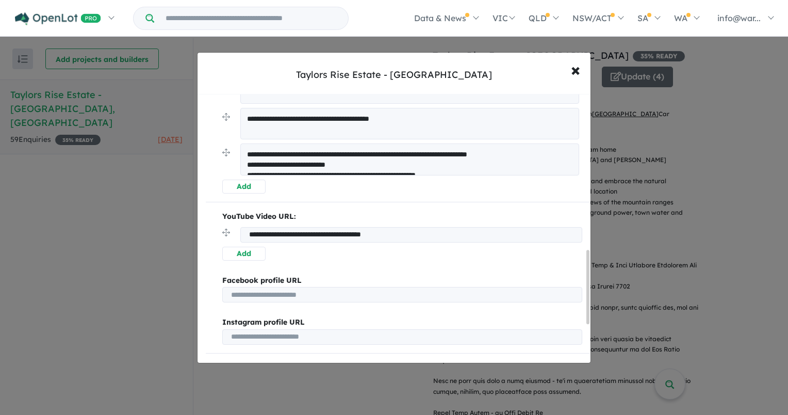
click at [387, 164] on textarea at bounding box center [409, 159] width 339 height 32
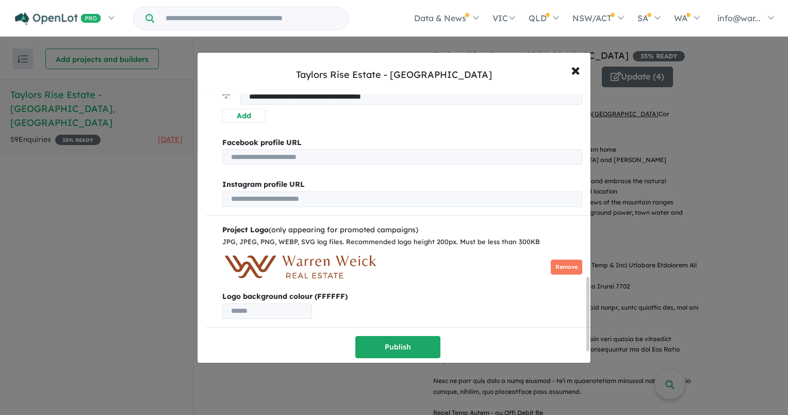
scroll to position [707, 0]
click at [416, 336] on button "Publish" at bounding box center [397, 347] width 85 height 22
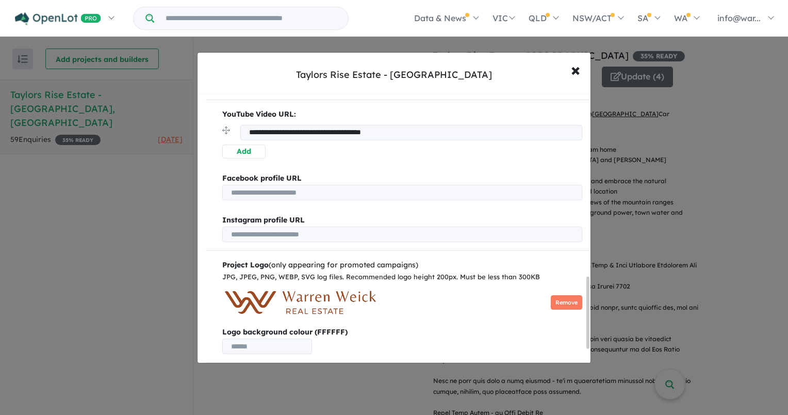
scroll to position [687, 0]
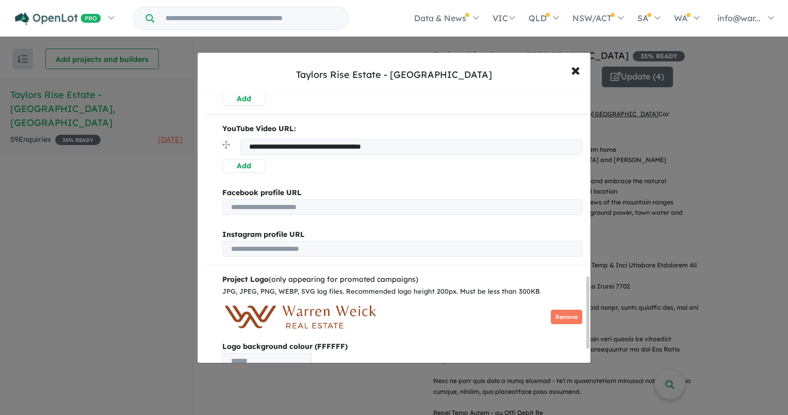
click at [289, 248] on input "url" at bounding box center [402, 248] width 360 height 15
paste input "**********"
click at [290, 248] on input "**********" at bounding box center [402, 248] width 360 height 15
click at [444, 247] on input "**********" at bounding box center [402, 248] width 360 height 15
type input "**********"
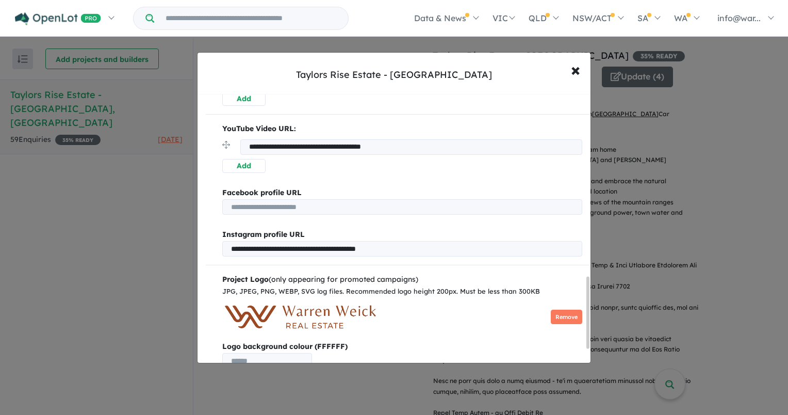
click at [364, 204] on input "url" at bounding box center [402, 206] width 360 height 15
paste input "**********"
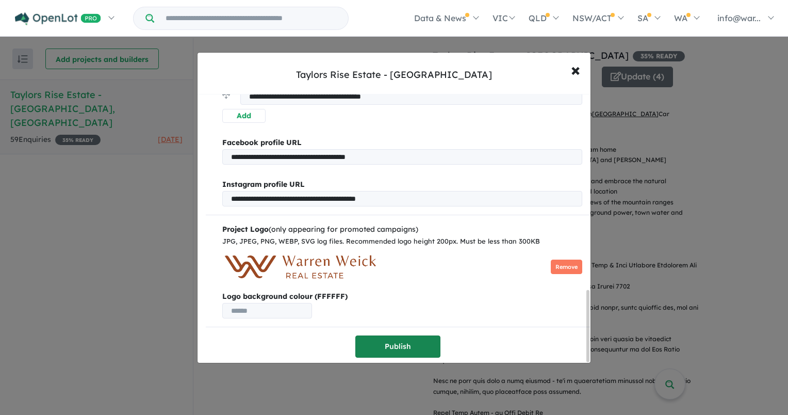
type input "**********"
click at [400, 335] on button "Publish" at bounding box center [397, 346] width 85 height 22
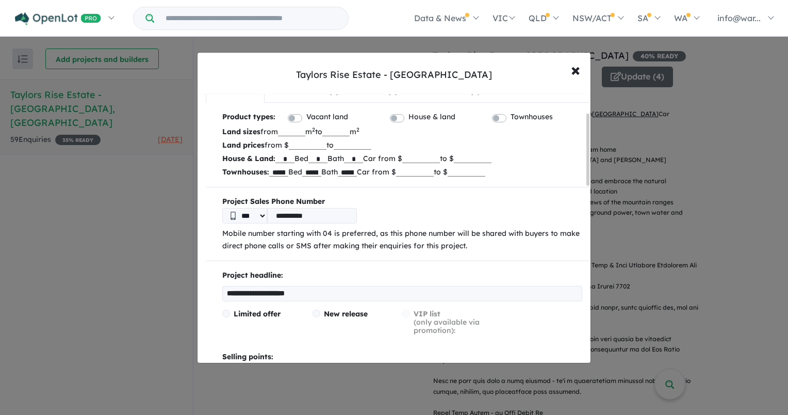
scroll to position [103, 0]
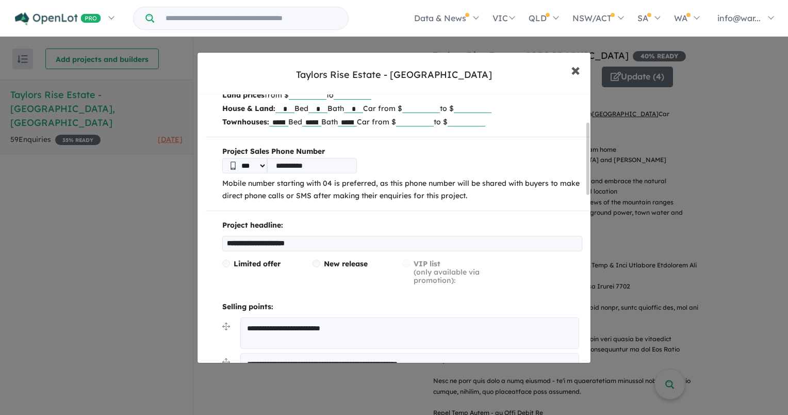
click at [579, 71] on span "×" at bounding box center [575, 69] width 9 height 22
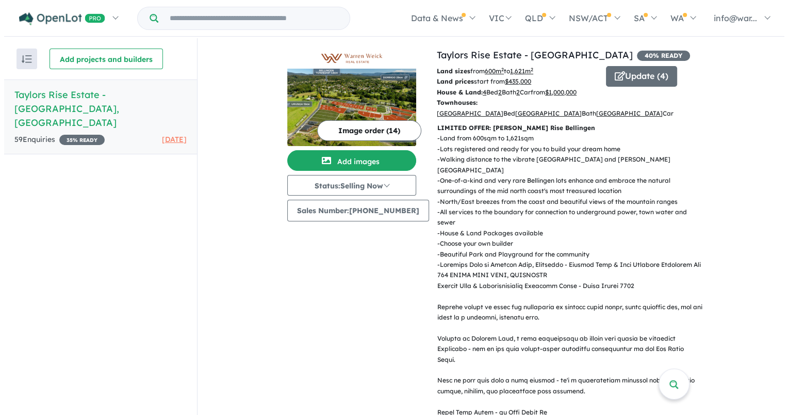
scroll to position [0, 0]
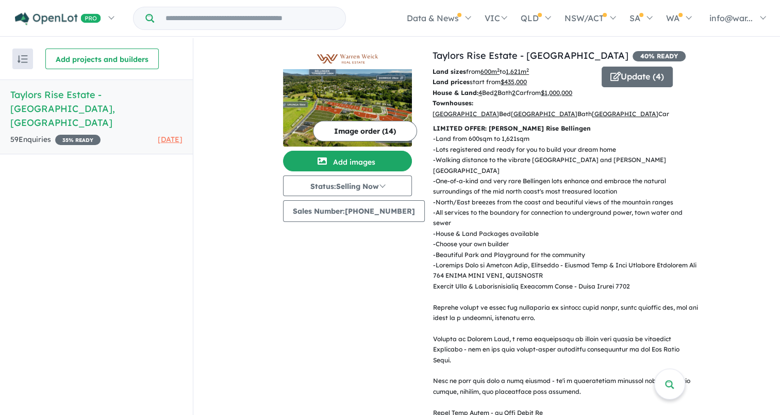
click at [346, 130] on button "Image order ( 14 )" at bounding box center [365, 131] width 104 height 21
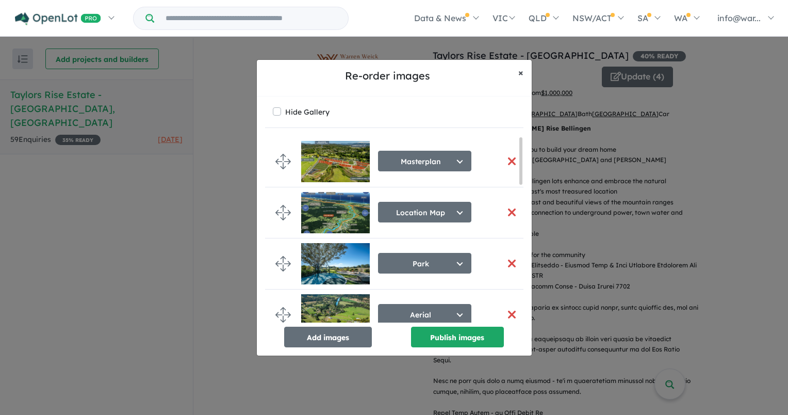
click at [519, 68] on span "×" at bounding box center [520, 73] width 5 height 12
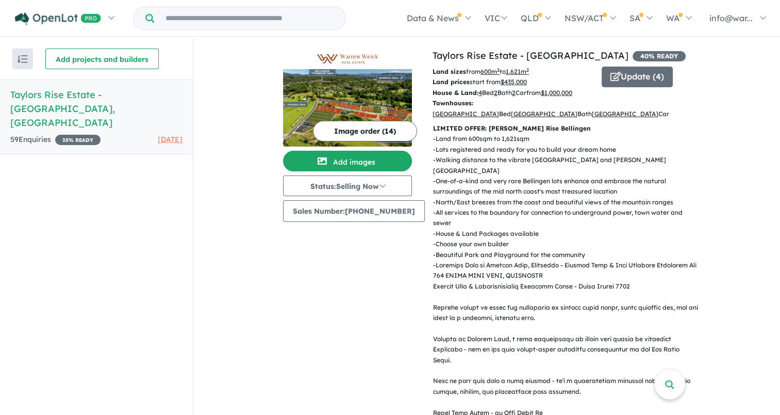
click at [363, 134] on button "Image order ( 14 )" at bounding box center [365, 131] width 104 height 21
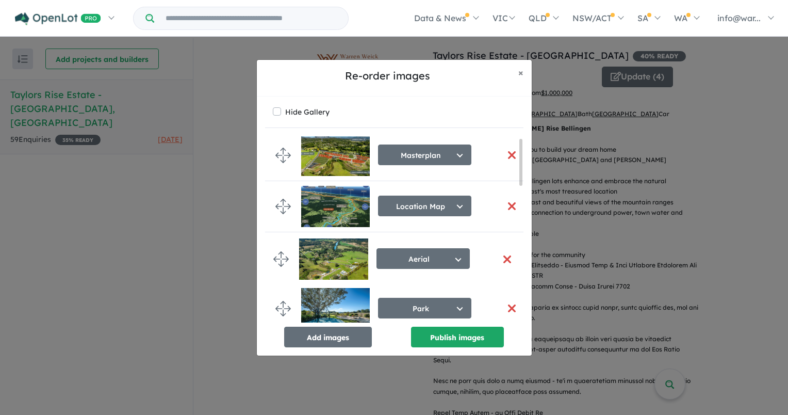
drag, startPoint x: 288, startPoint y: 309, endPoint x: 286, endPoint y: 256, distance: 53.7
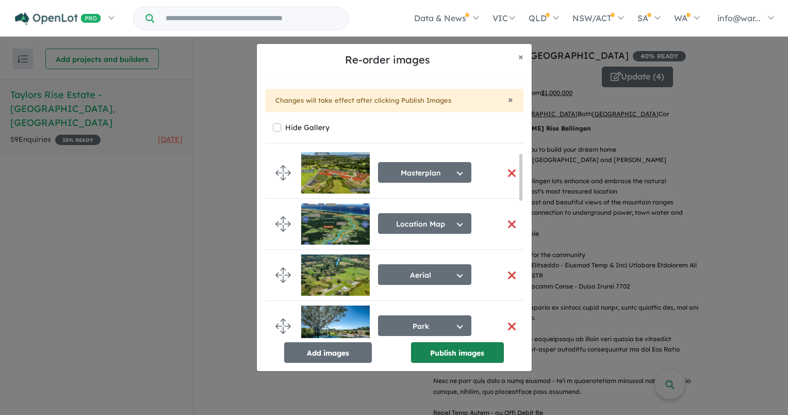
click at [452, 358] on button "Publish images" at bounding box center [457, 352] width 93 height 21
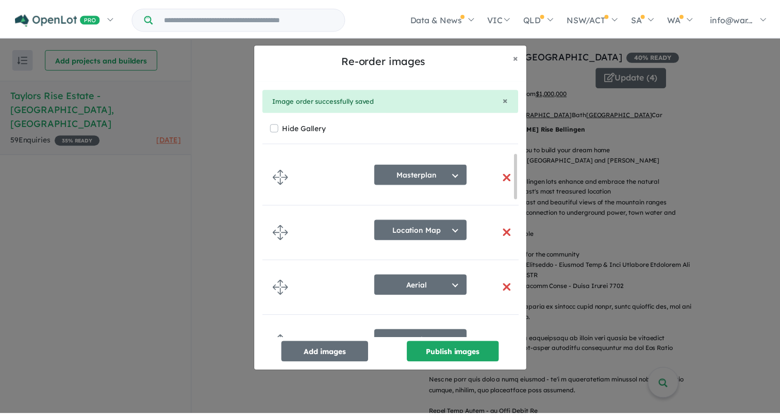
scroll to position [0, 0]
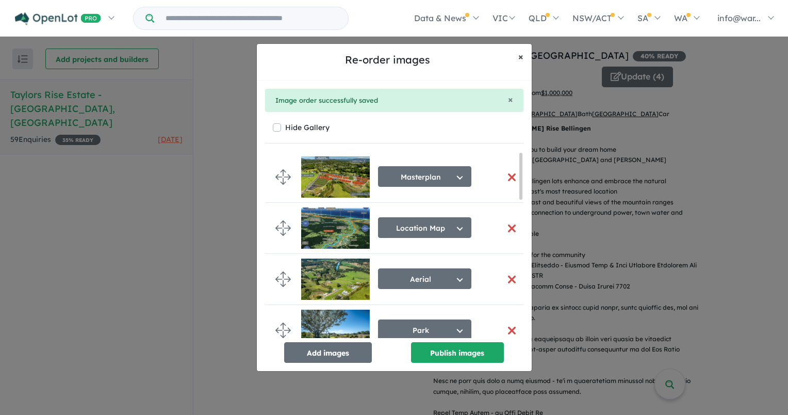
click at [521, 55] on span "×" at bounding box center [520, 57] width 5 height 12
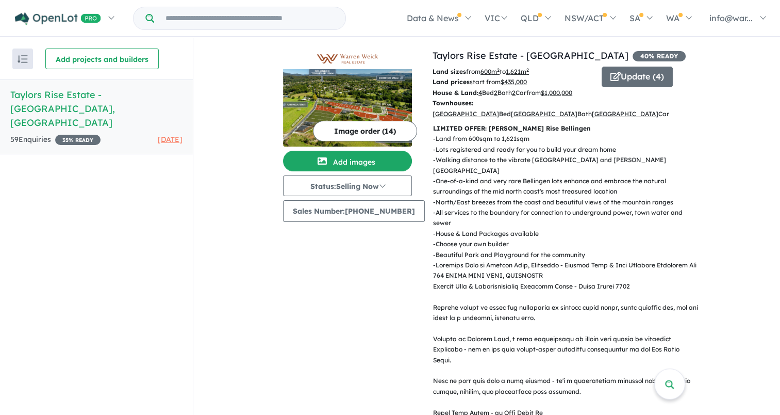
click at [208, 12] on input "Try estate name, suburb, builder or developer" at bounding box center [249, 18] width 187 height 22
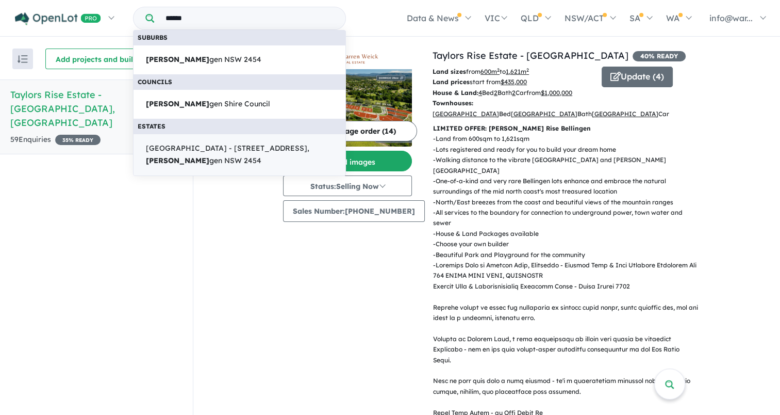
type input "******"
click at [192, 155] on span "[GEOGRAPHIC_DATA] - [STREET_ADDRESS][PERSON_NAME]" at bounding box center [239, 154] width 187 height 25
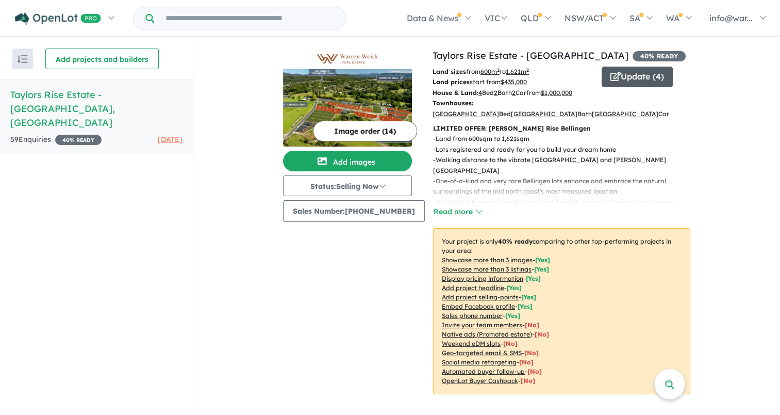
click at [614, 72] on button "Update ( 4 )" at bounding box center [637, 77] width 71 height 21
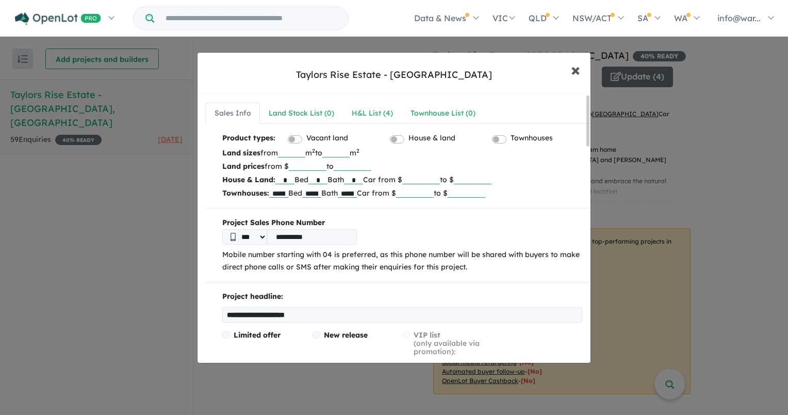
click at [583, 70] on button "× Close" at bounding box center [576, 70] width 30 height 28
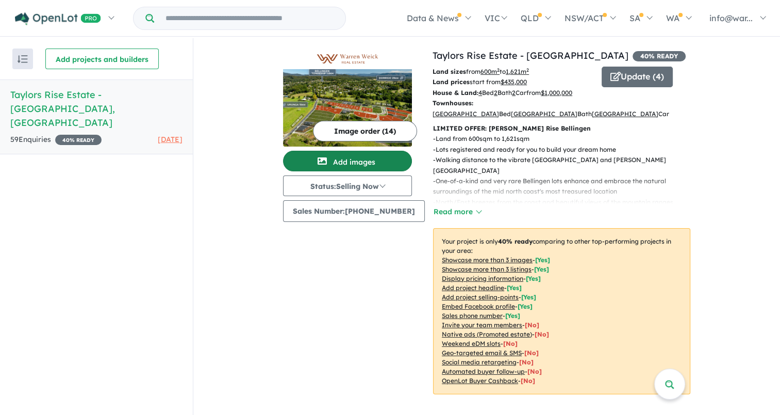
click at [350, 160] on button "Add images" at bounding box center [347, 161] width 129 height 21
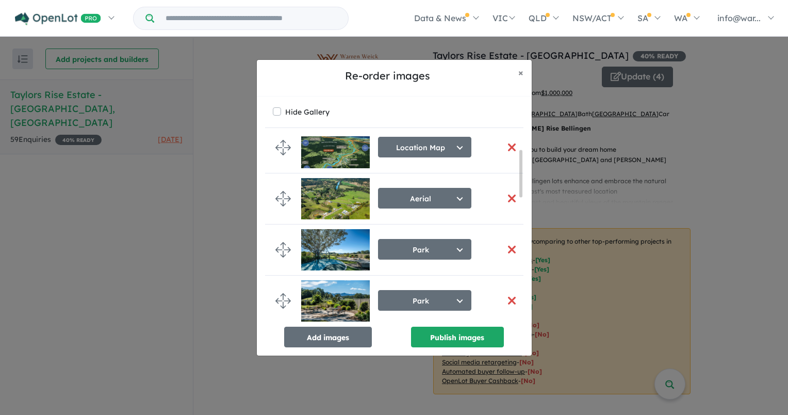
scroll to position [52, 0]
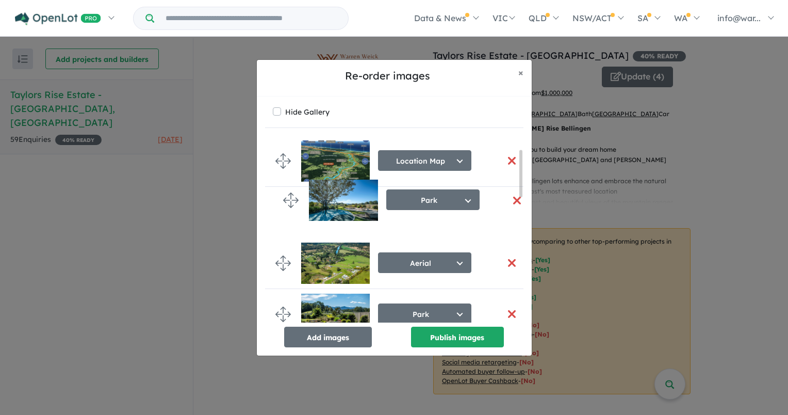
drag, startPoint x: 289, startPoint y: 266, endPoint x: 297, endPoint y: 203, distance: 62.9
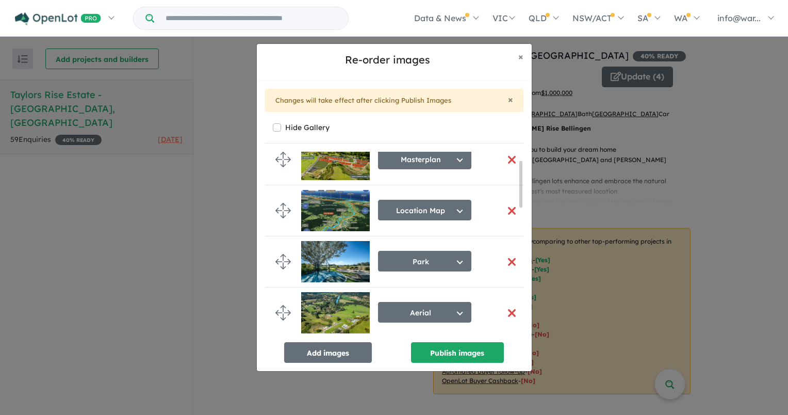
scroll to position [0, 0]
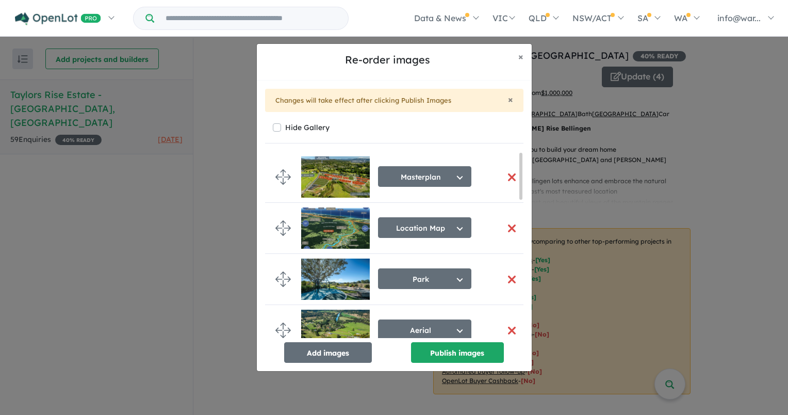
click at [292, 271] on li "Park Select image tag Aerial Location Map Masterplan Lifestyle Amenities Park P…" at bounding box center [398, 279] width 266 height 51
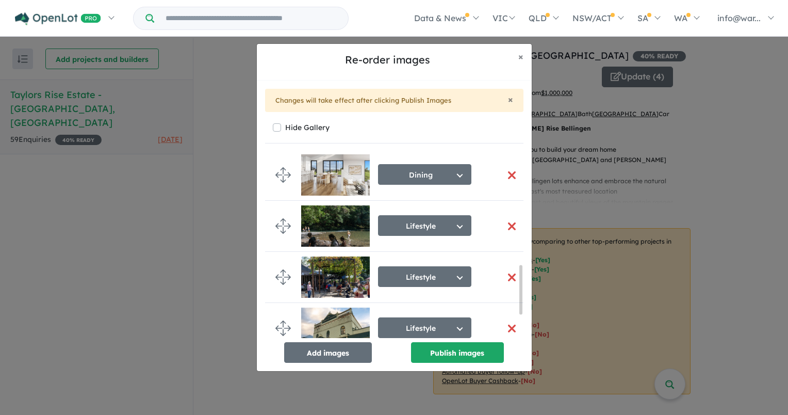
scroll to position [522, 0]
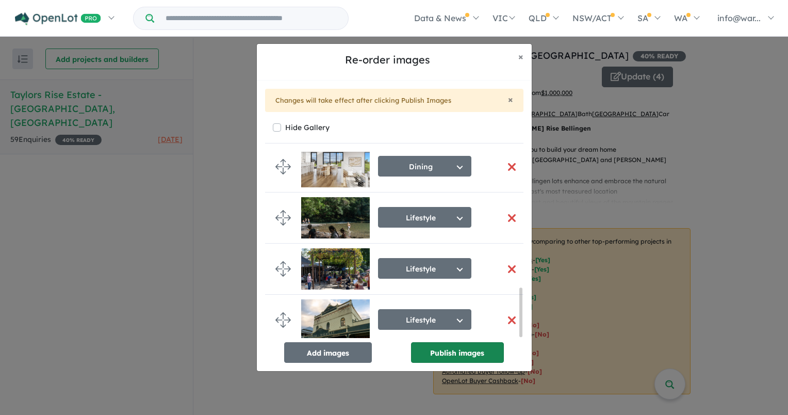
click at [440, 352] on button "Publish images" at bounding box center [457, 352] width 93 height 21
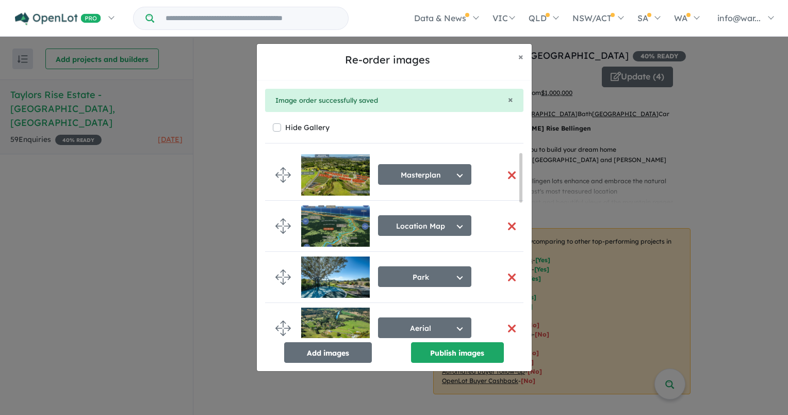
scroll to position [0, 0]
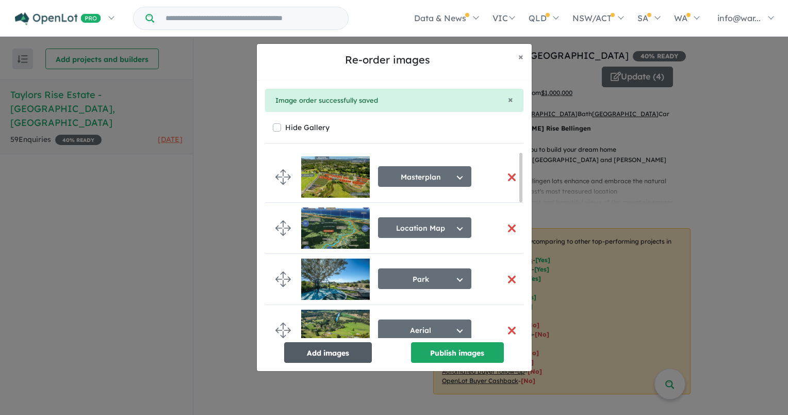
click at [348, 351] on button "Add images" at bounding box center [328, 352] width 88 height 21
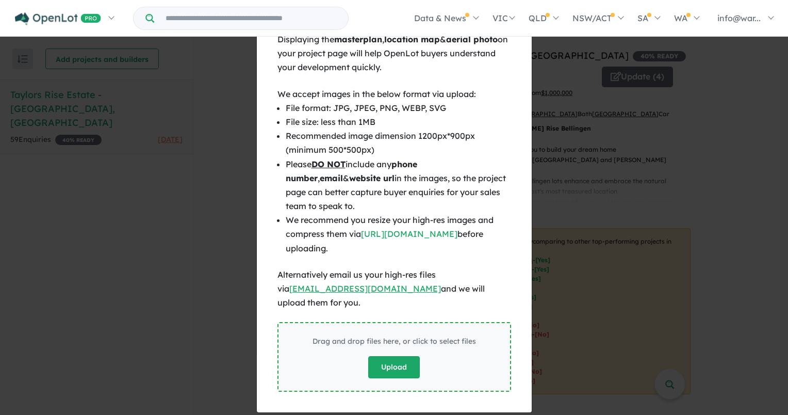
click at [389, 356] on button "Upload" at bounding box center [394, 367] width 52 height 22
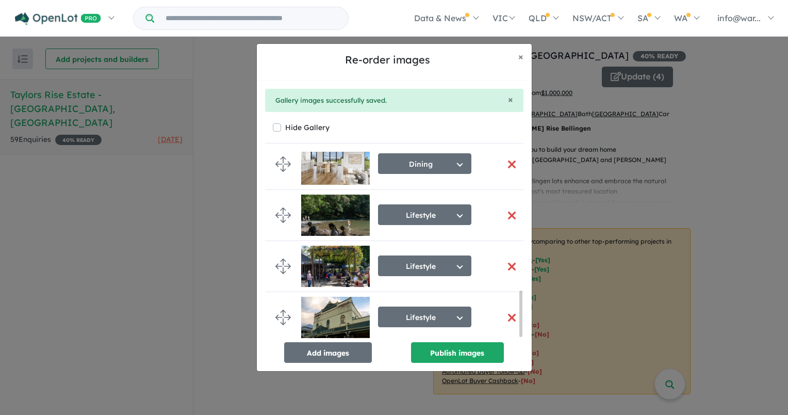
scroll to position [573, 0]
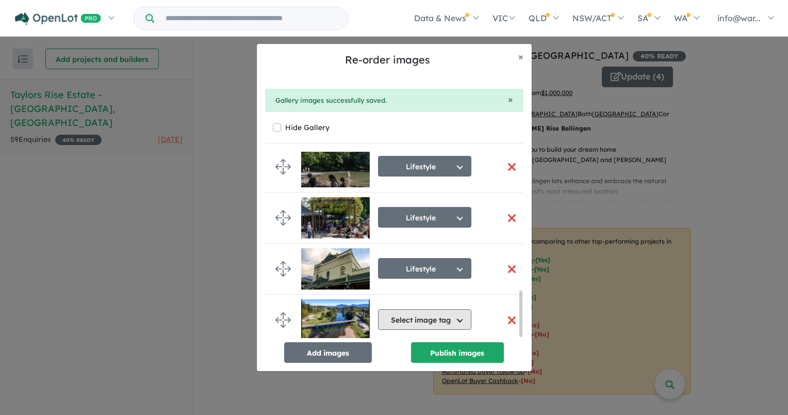
click at [405, 320] on button "Select image tag" at bounding box center [424, 319] width 93 height 21
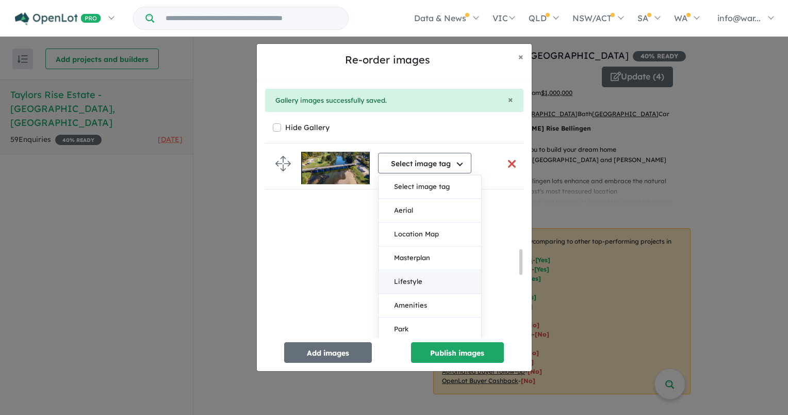
click at [412, 283] on button "Lifestyle" at bounding box center [430, 282] width 103 height 24
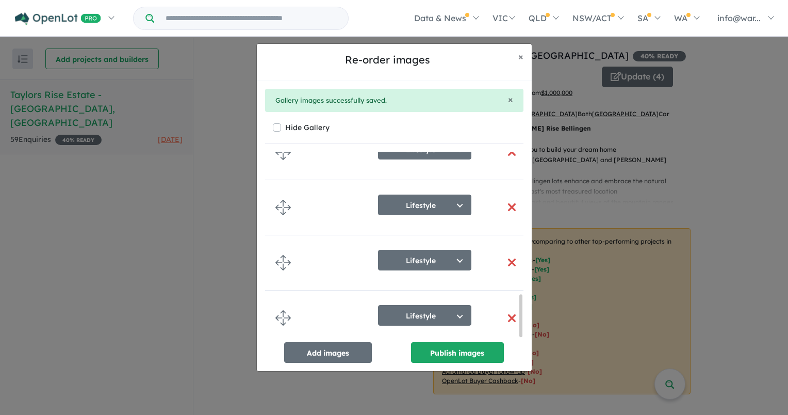
scroll to position [619, 0]
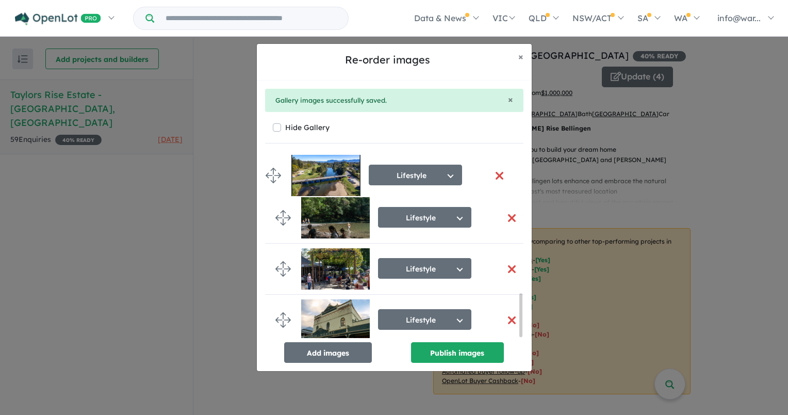
drag, startPoint x: 288, startPoint y: 313, endPoint x: 278, endPoint y: 172, distance: 141.6
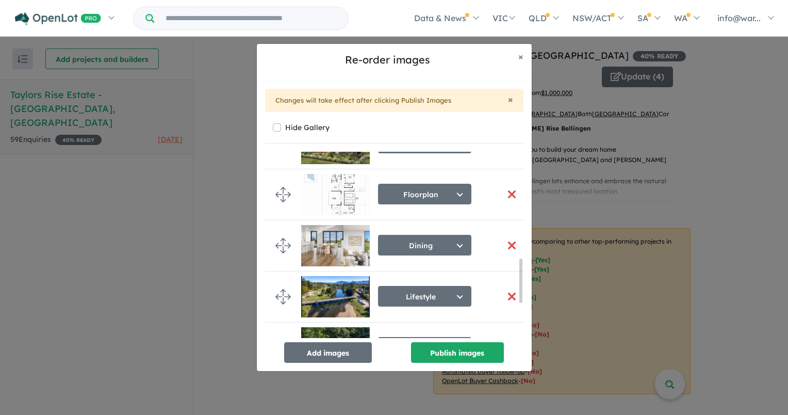
scroll to position [458, 0]
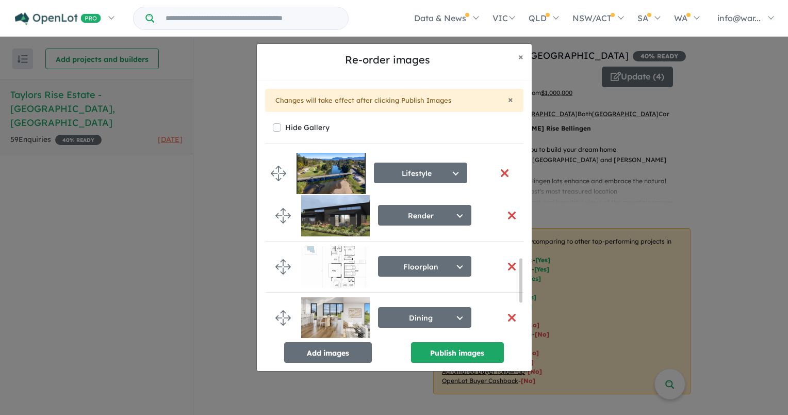
drag, startPoint x: 289, startPoint y: 269, endPoint x: 278, endPoint y: 169, distance: 100.6
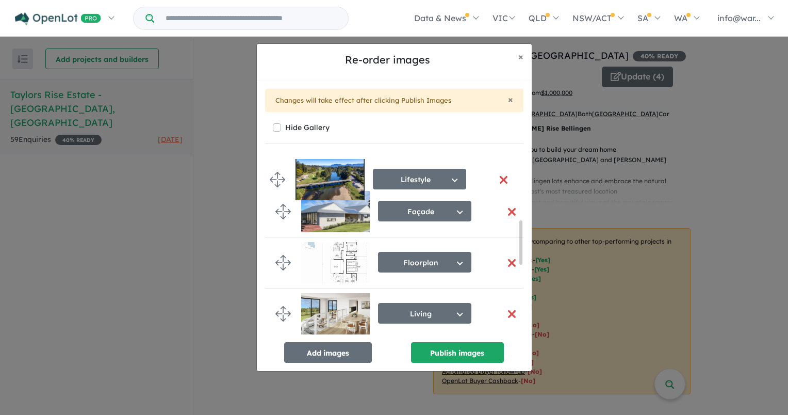
drag, startPoint x: 286, startPoint y: 308, endPoint x: 280, endPoint y: 172, distance: 136.3
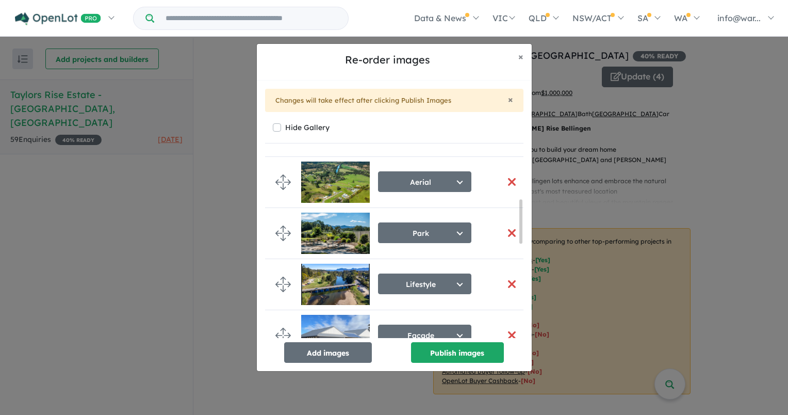
scroll to position [231, 0]
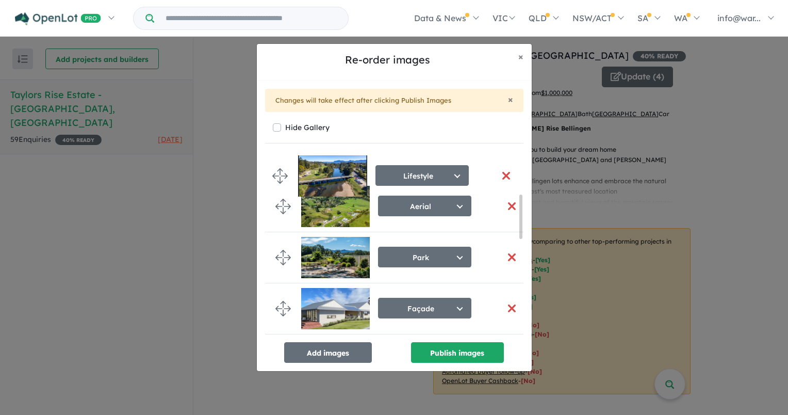
drag, startPoint x: 286, startPoint y: 232, endPoint x: 282, endPoint y: 172, distance: 60.0
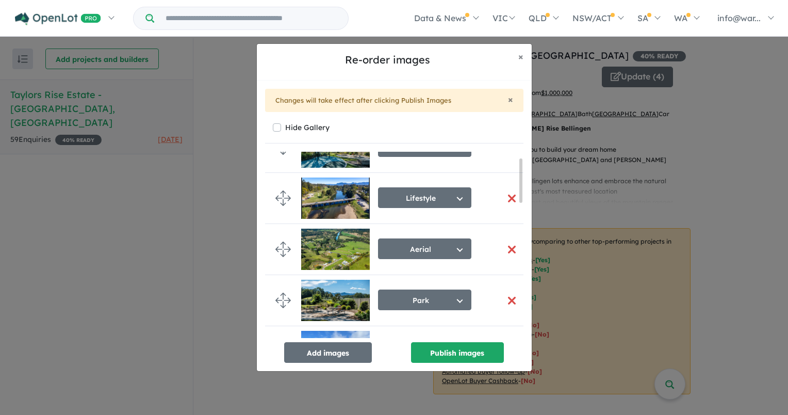
scroll to position [17, 0]
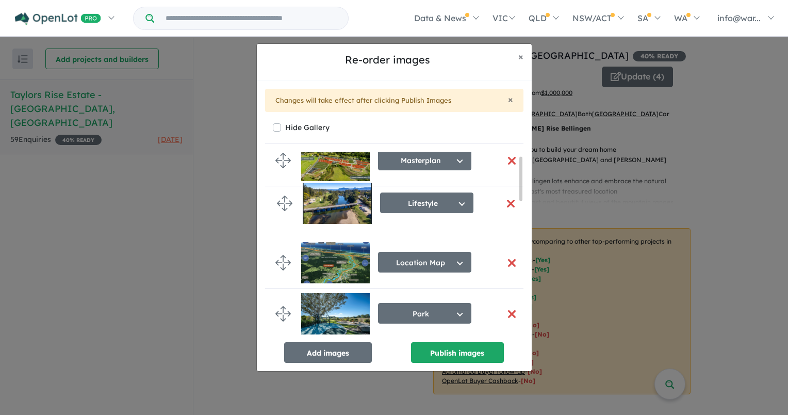
drag, startPoint x: 287, startPoint y: 312, endPoint x: 288, endPoint y: 199, distance: 113.5
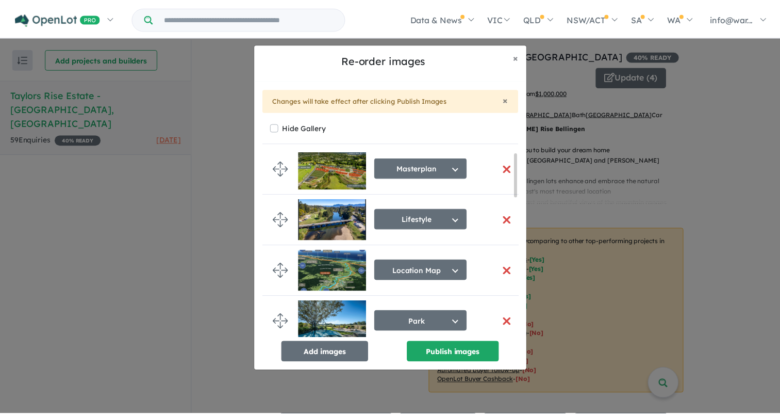
scroll to position [0, 0]
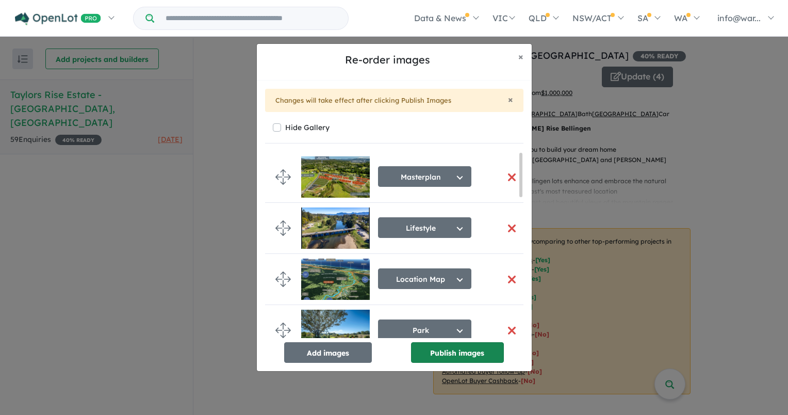
click at [454, 354] on button "Publish images" at bounding box center [457, 352] width 93 height 21
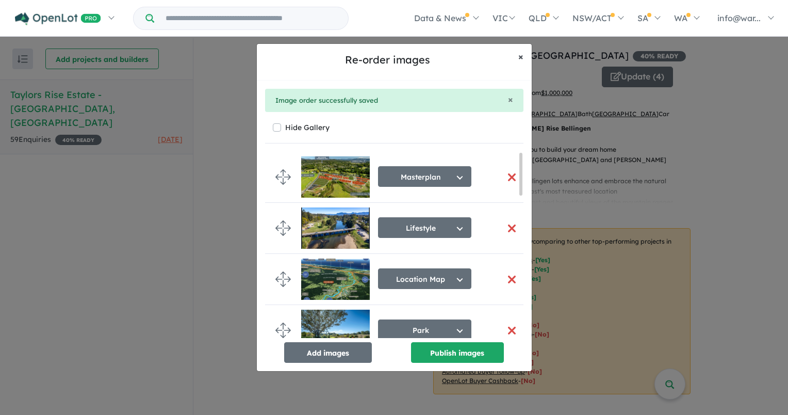
click at [523, 56] on span "×" at bounding box center [520, 57] width 5 height 12
